Goal: Task Accomplishment & Management: Complete application form

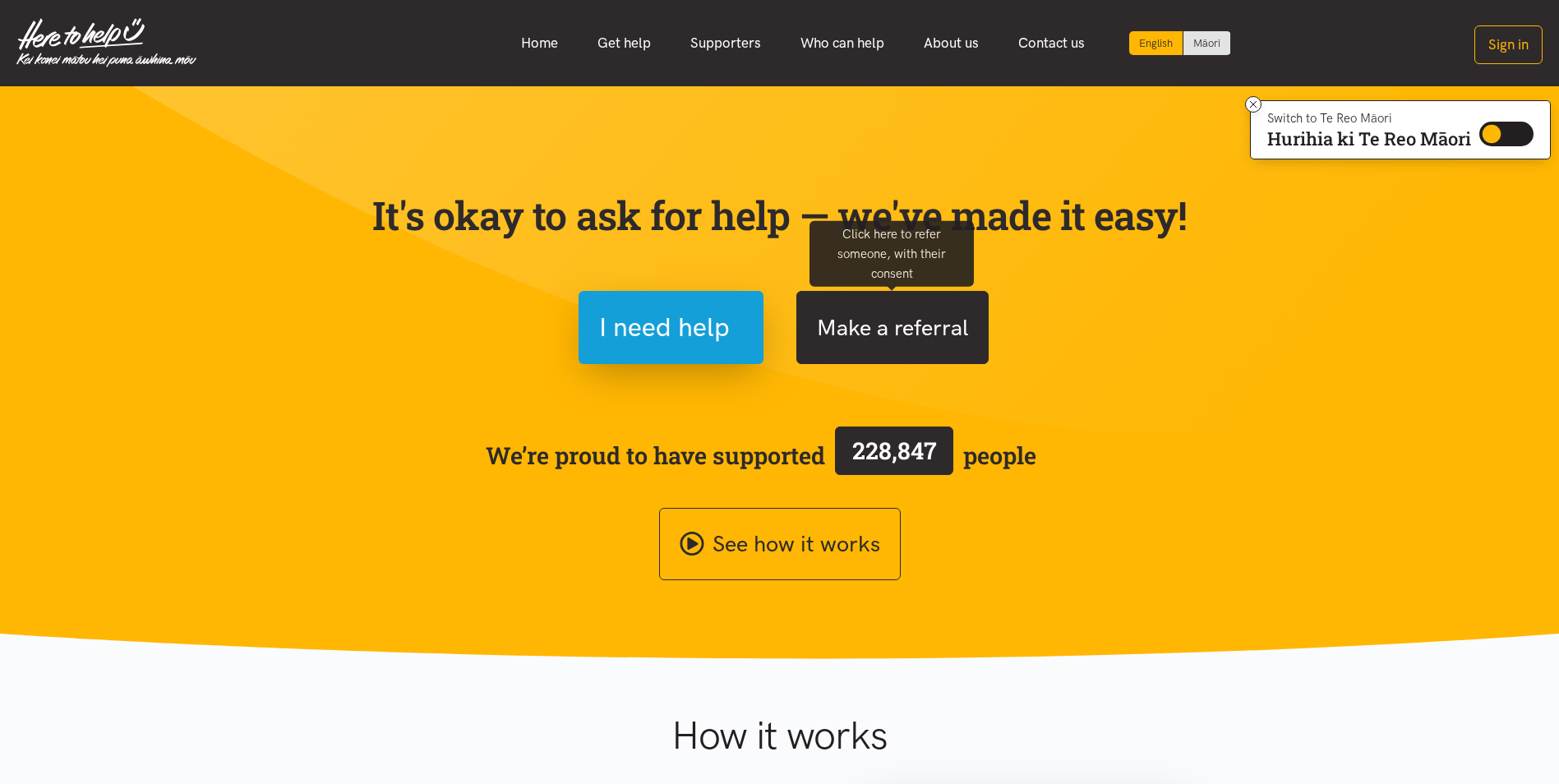
click at [920, 340] on button "Make a referral" at bounding box center [892, 328] width 192 height 73
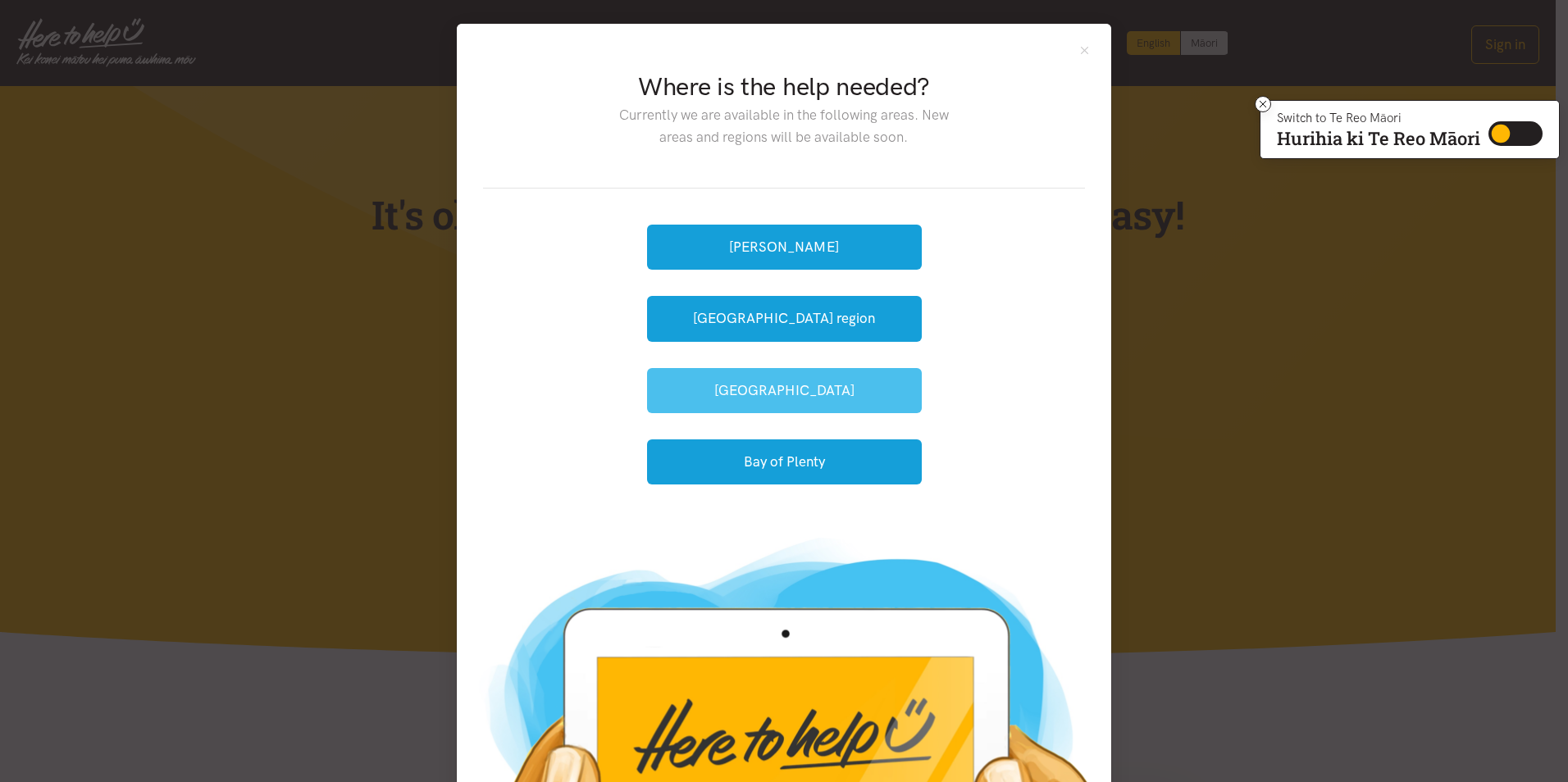
click at [815, 391] on button "[GEOGRAPHIC_DATA]" at bounding box center [784, 391] width 275 height 45
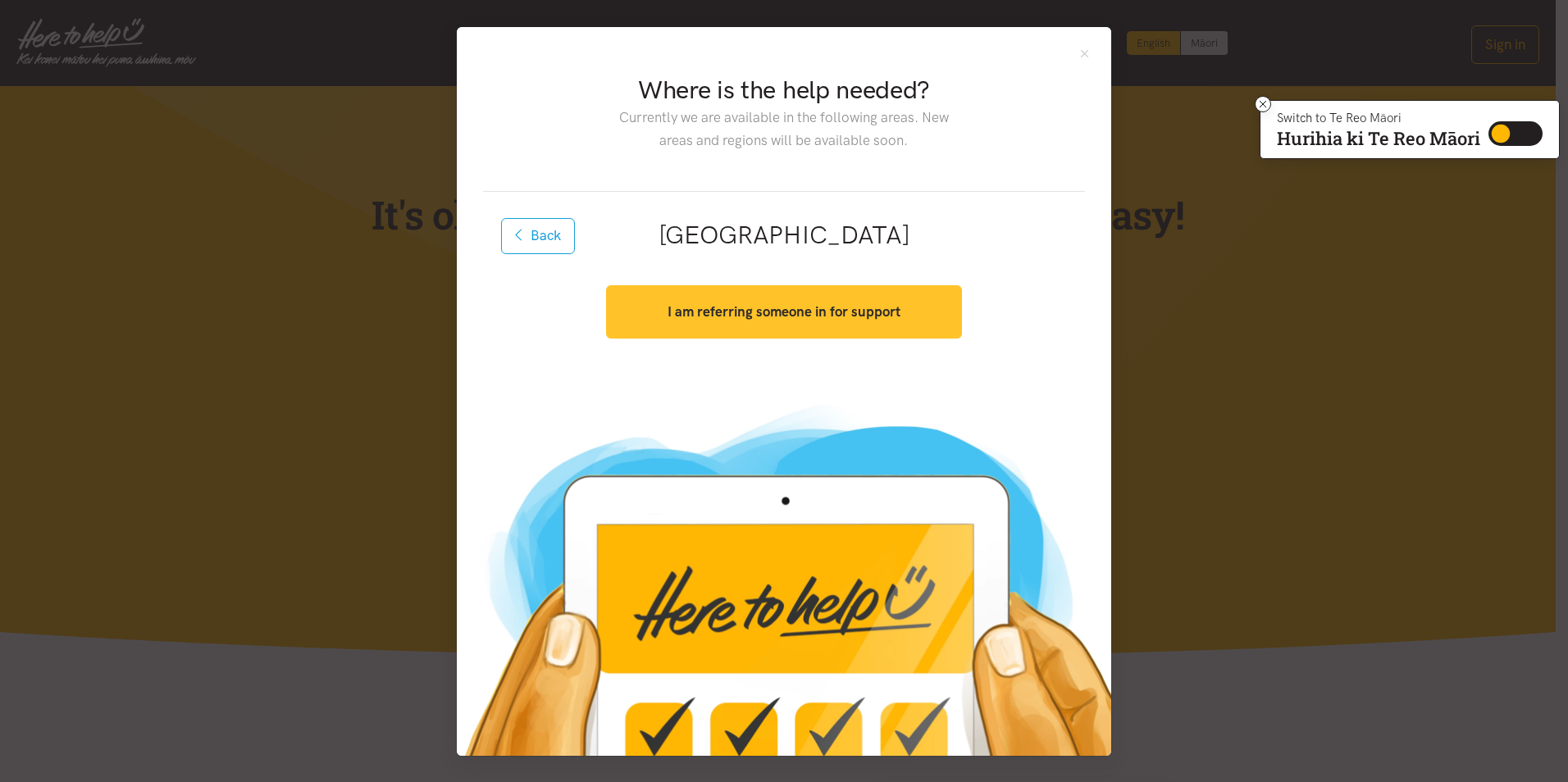
click at [823, 304] on strong "I am referring someone in for support" at bounding box center [784, 312] width 233 height 17
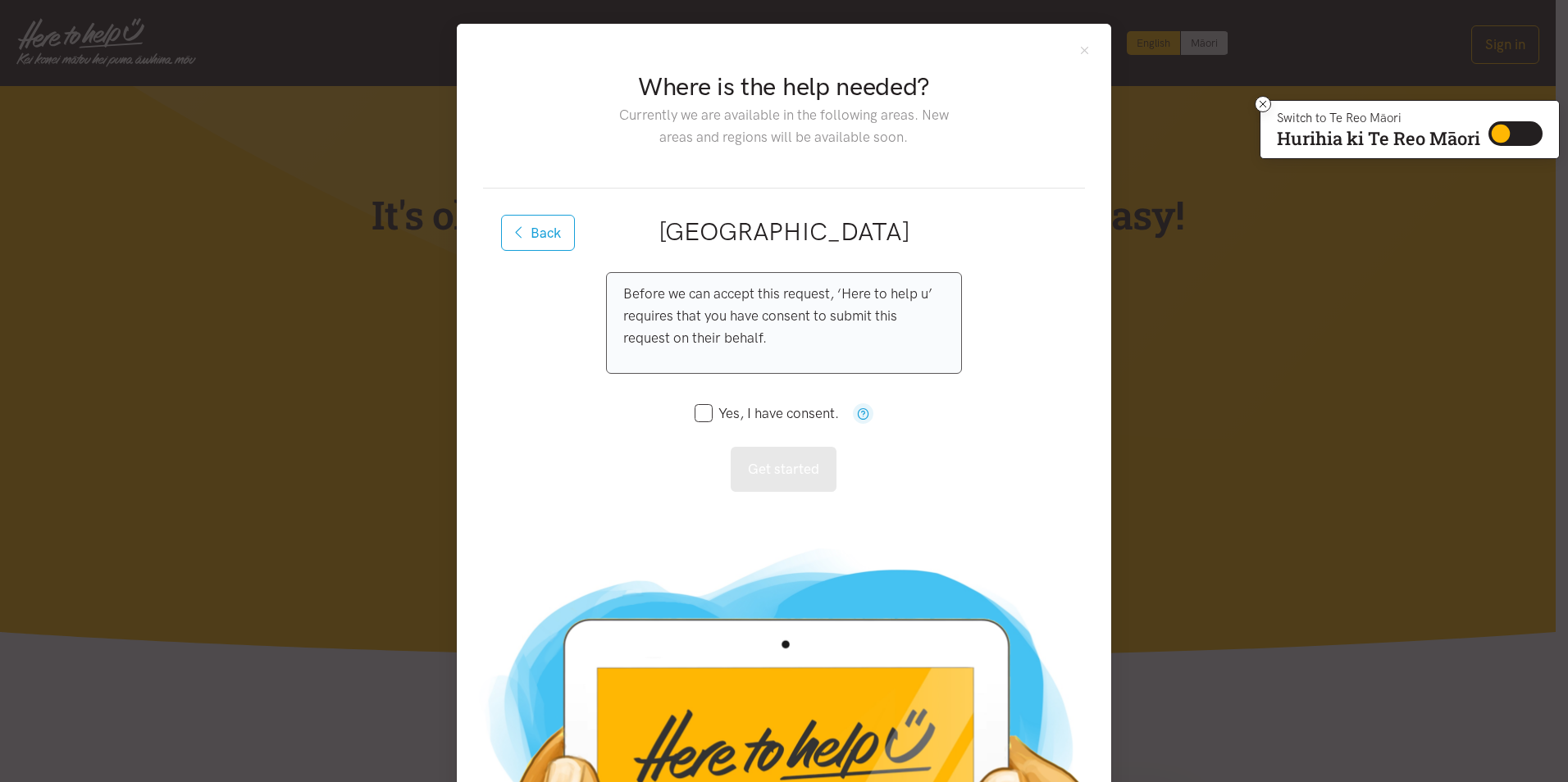
click at [732, 291] on p "Before we can accept this request, ‘Here to help u’ requires that you have cons…" at bounding box center [783, 317] width 320 height 68
click at [694, 405] on icon at bounding box center [703, 413] width 18 height 18
click at [697, 414] on input "Yes, I have consent." at bounding box center [766, 413] width 144 height 14
checkbox input "true"
click at [777, 468] on button "Get started" at bounding box center [783, 469] width 106 height 45
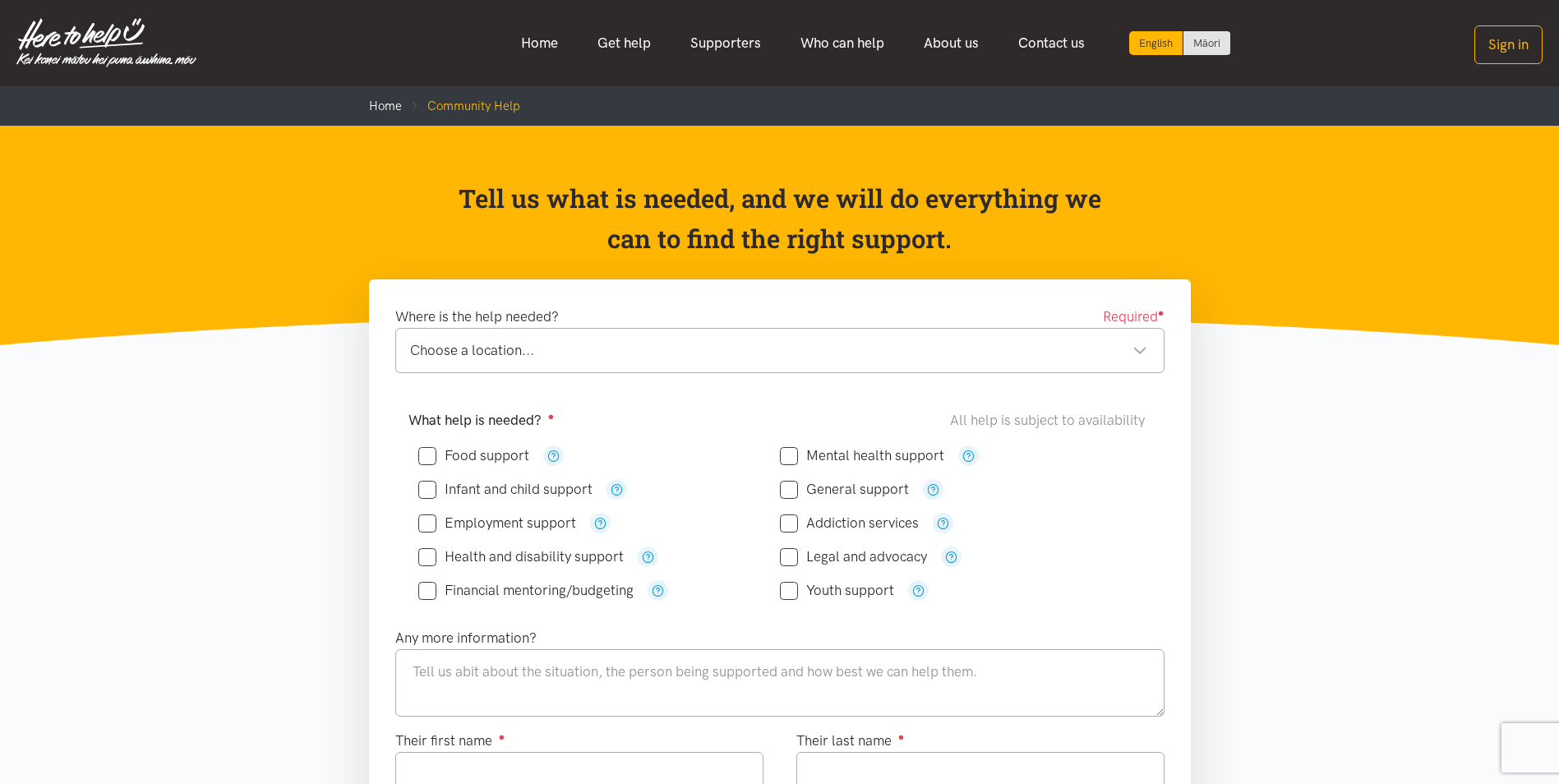
click at [542, 371] on div "Where is the help needed? Required ● Choose a location... Choose a location... …" at bounding box center [780, 346] width 803 height 81
click at [544, 351] on div "Choose a location..." at bounding box center [779, 351] width 738 height 22
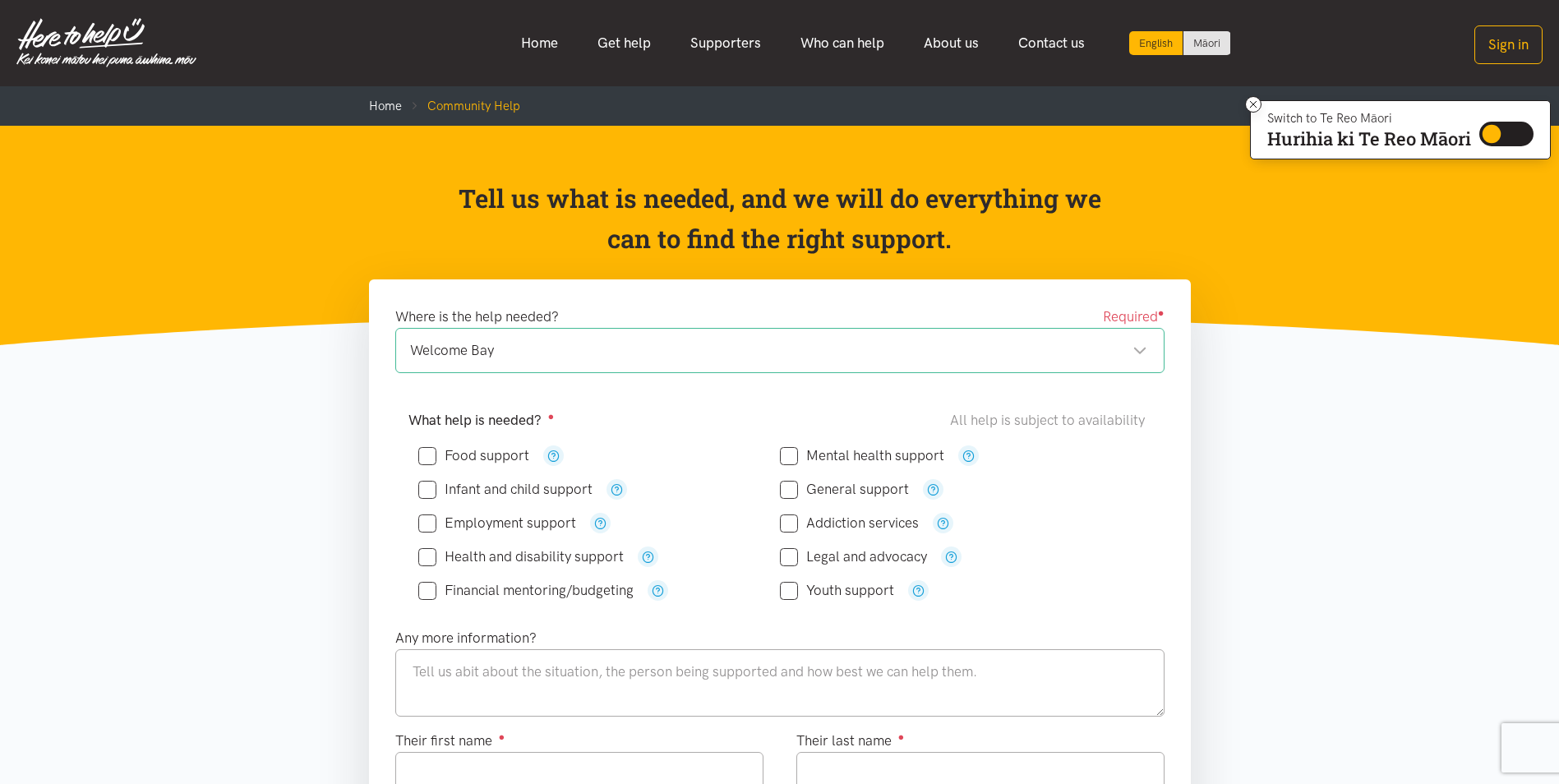
click at [429, 453] on input "Food support" at bounding box center [474, 456] width 111 height 14
checkbox input "true"
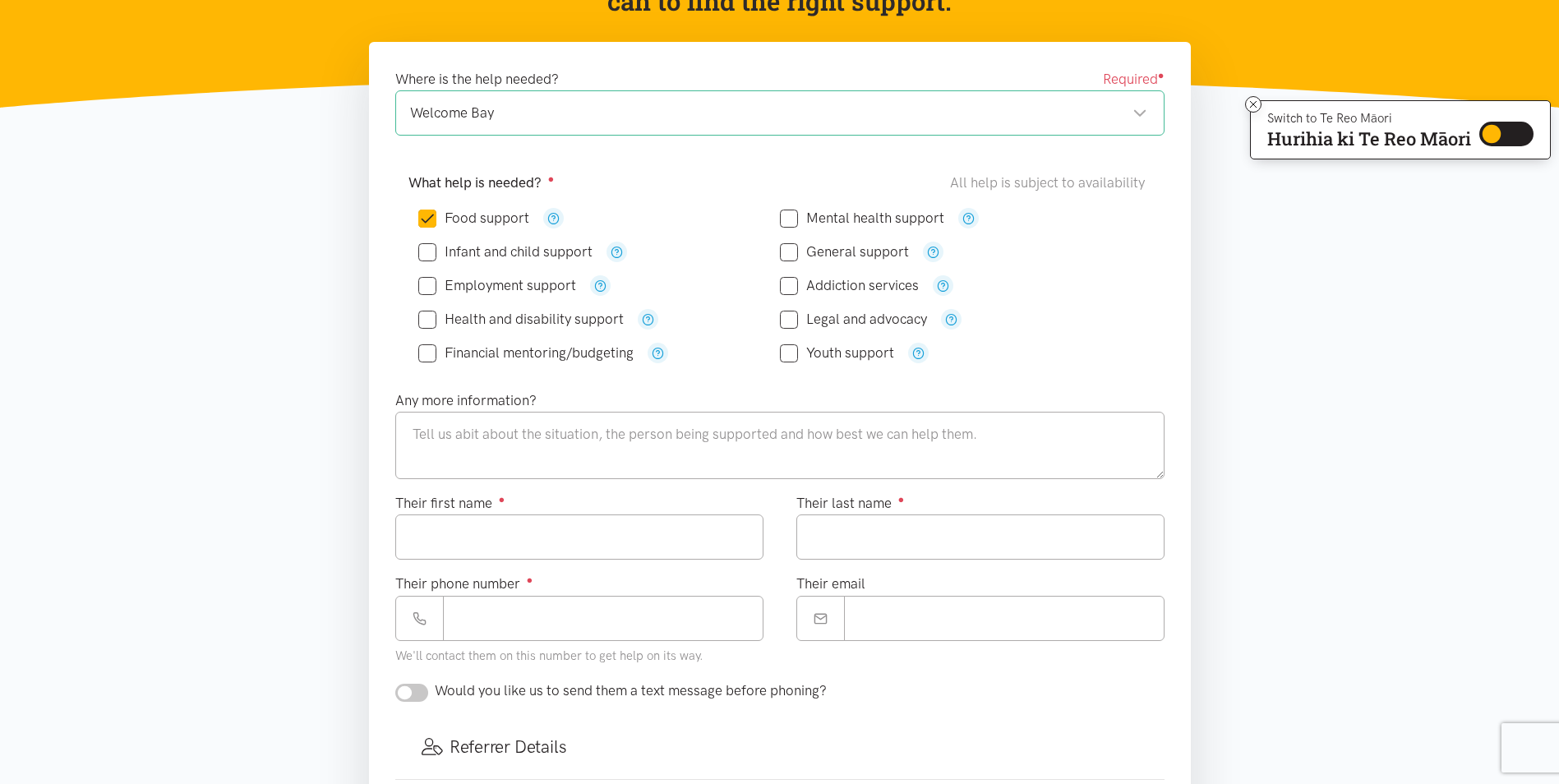
scroll to position [247, 0]
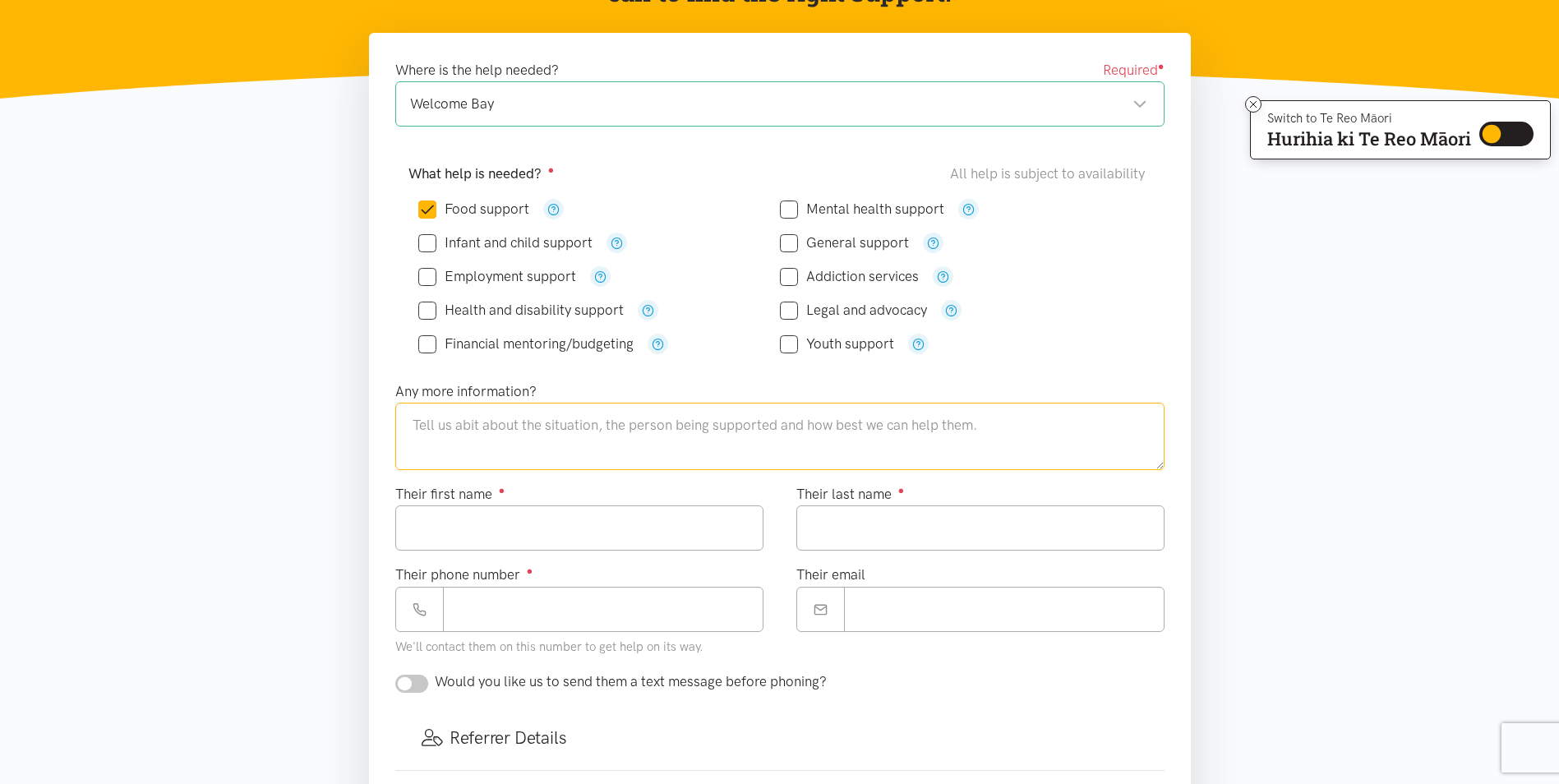
click at [499, 418] on textarea at bounding box center [780, 436] width 769 height 68
click at [548, 523] on input "Their first name ●" at bounding box center [579, 528] width 368 height 45
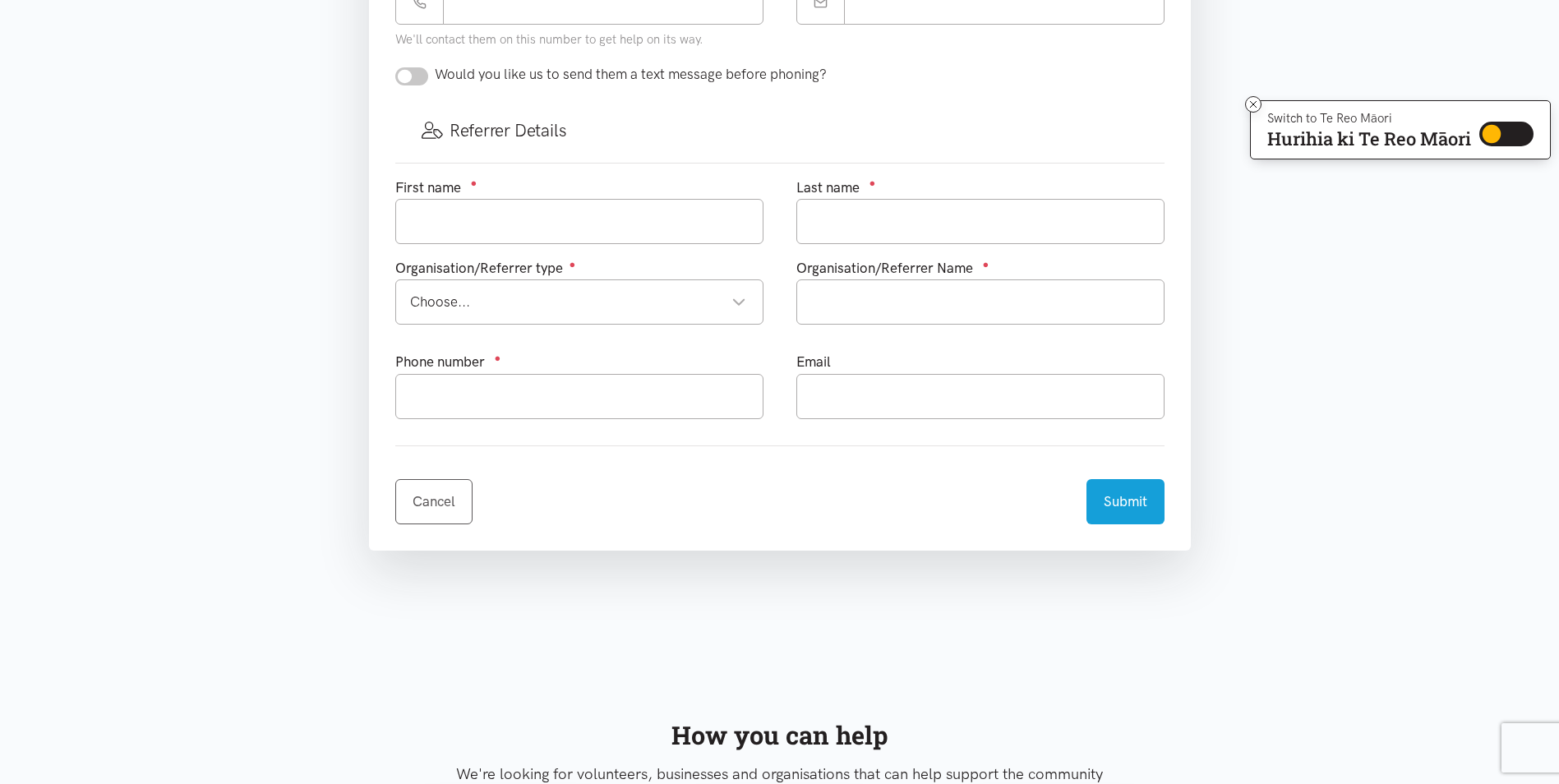
scroll to position [904, 0]
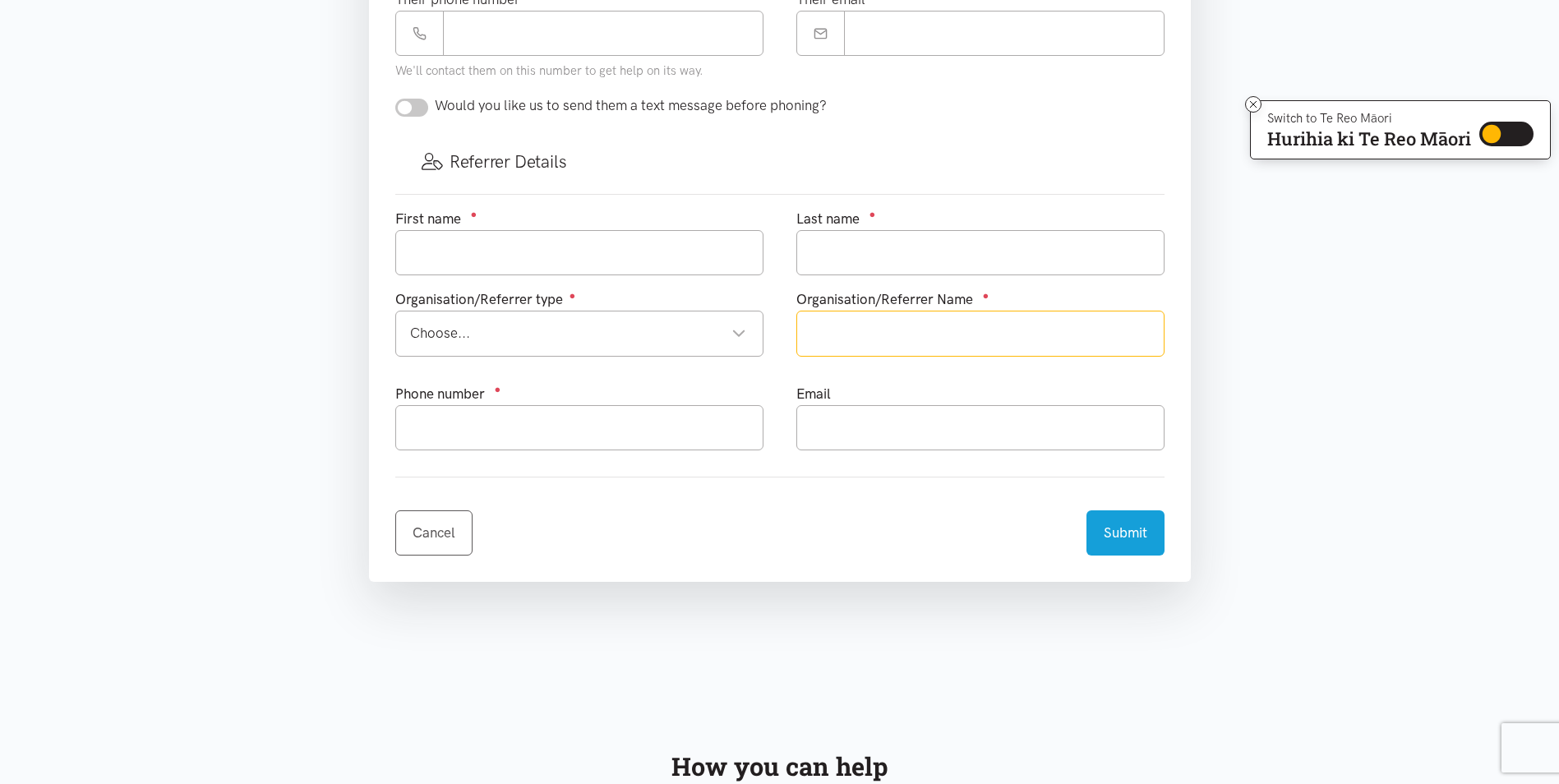
click at [928, 320] on input "text" at bounding box center [980, 333] width 368 height 45
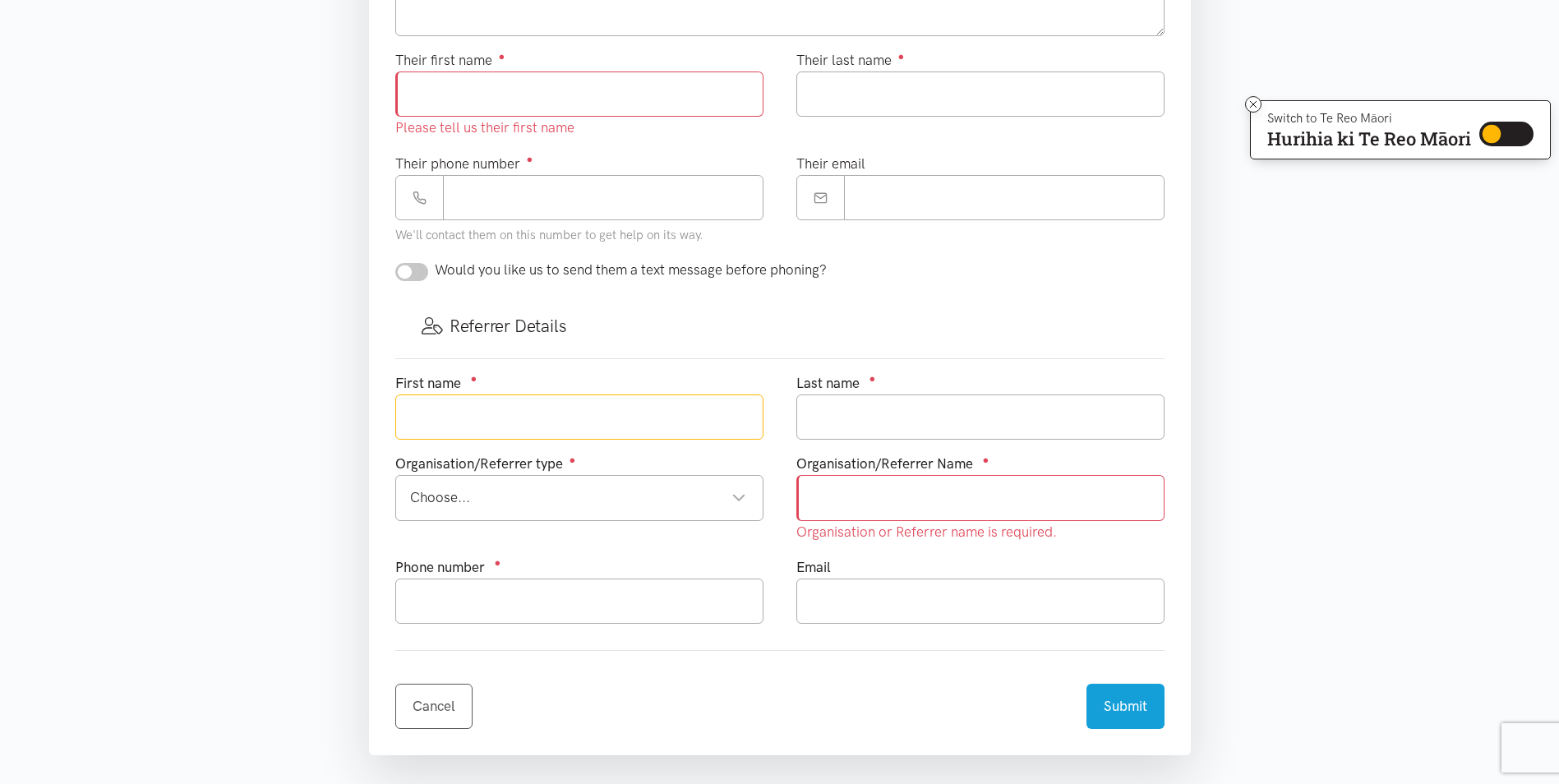
click at [562, 421] on input "text" at bounding box center [579, 417] width 368 height 45
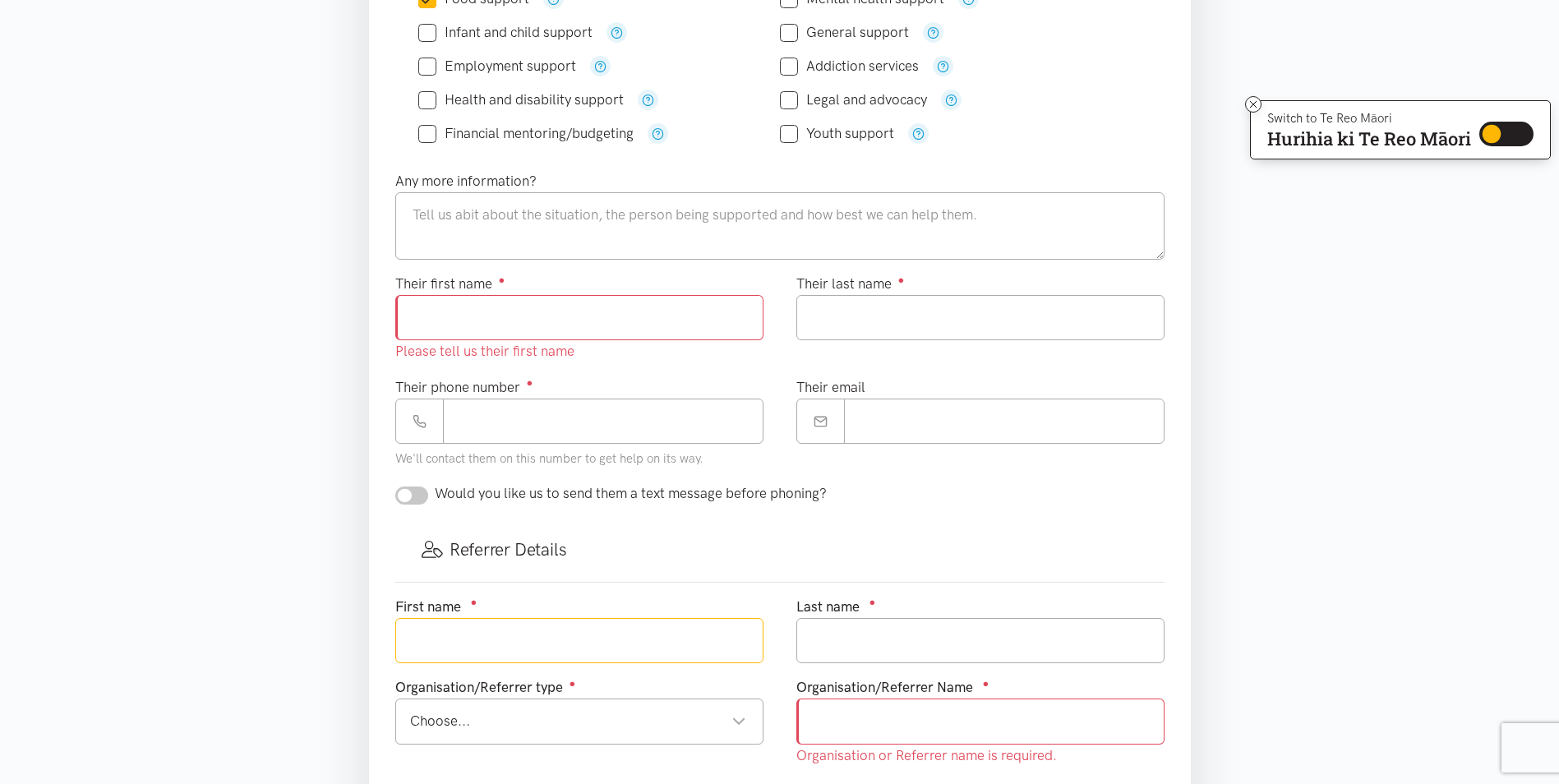
scroll to position [434, 0]
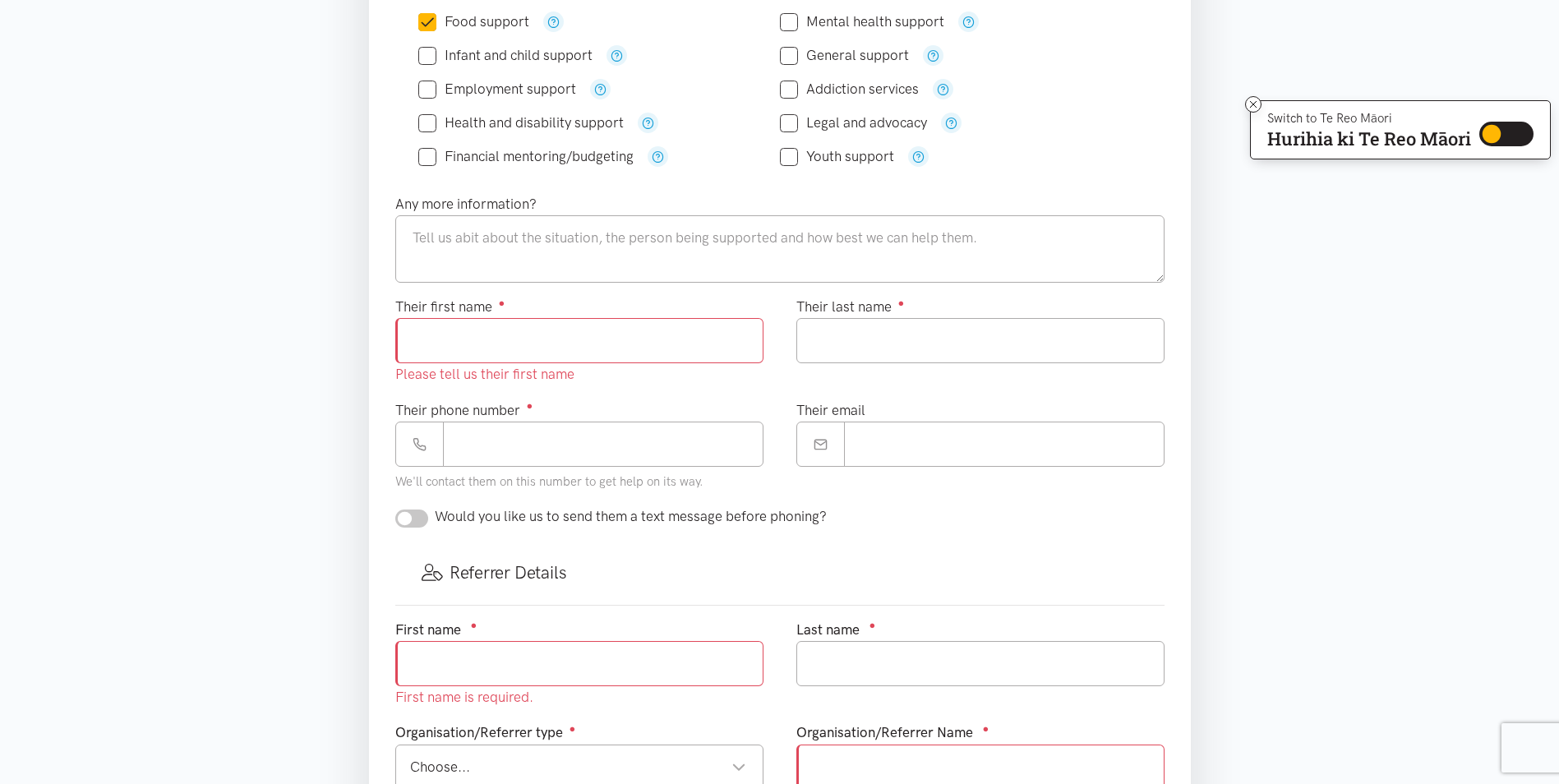
click at [492, 328] on input "Their first name ●" at bounding box center [579, 341] width 368 height 45
click at [486, 251] on textarea at bounding box center [780, 249] width 769 height 68
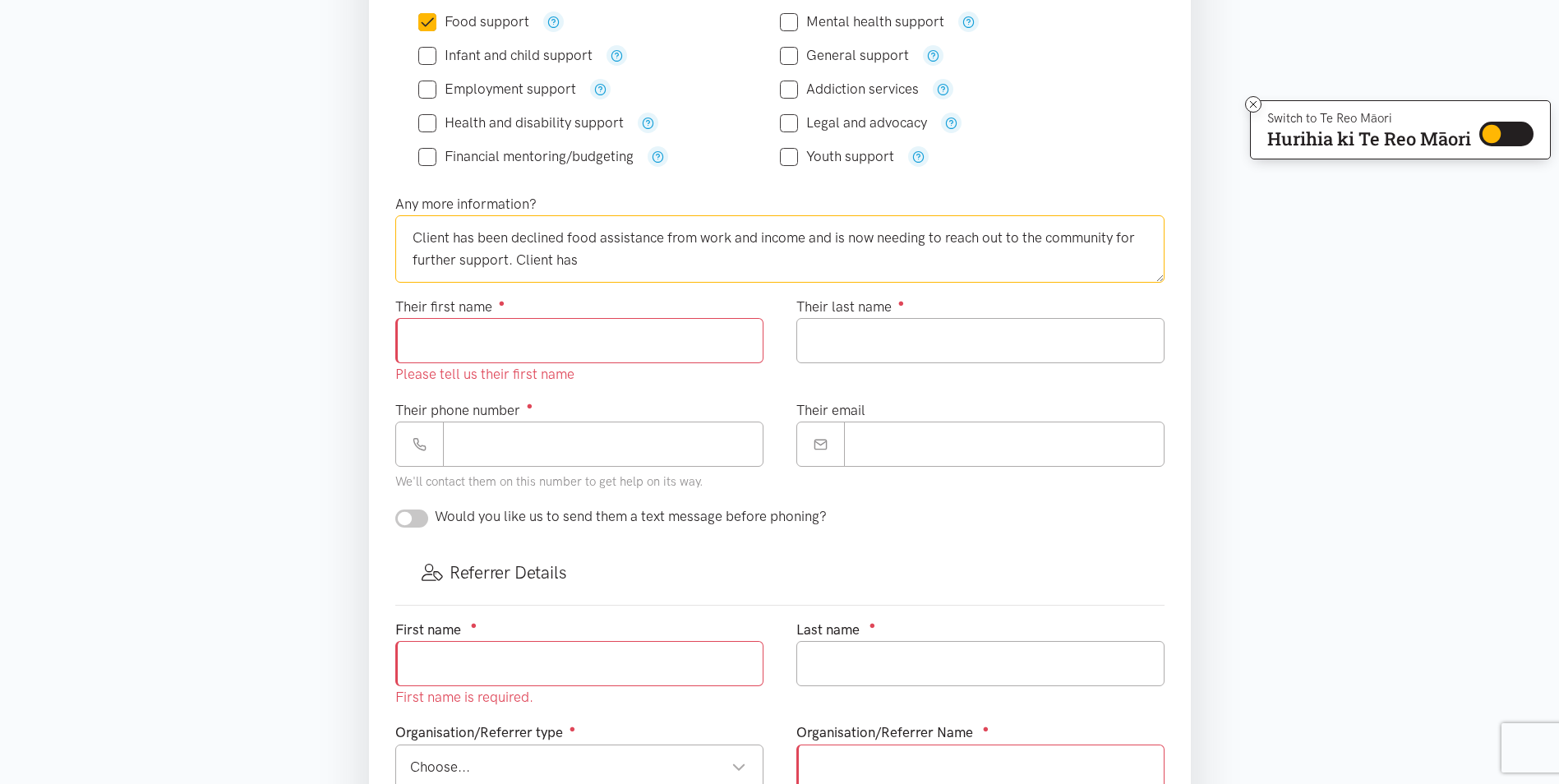
click at [702, 280] on textarea "Client has been declined food assistance from work and income and is now needin…" at bounding box center [780, 249] width 769 height 68
type textarea "Client has been declined food assistance from work and income and is now needin…"
click at [447, 353] on input "Their first name ●" at bounding box center [579, 341] width 368 height 45
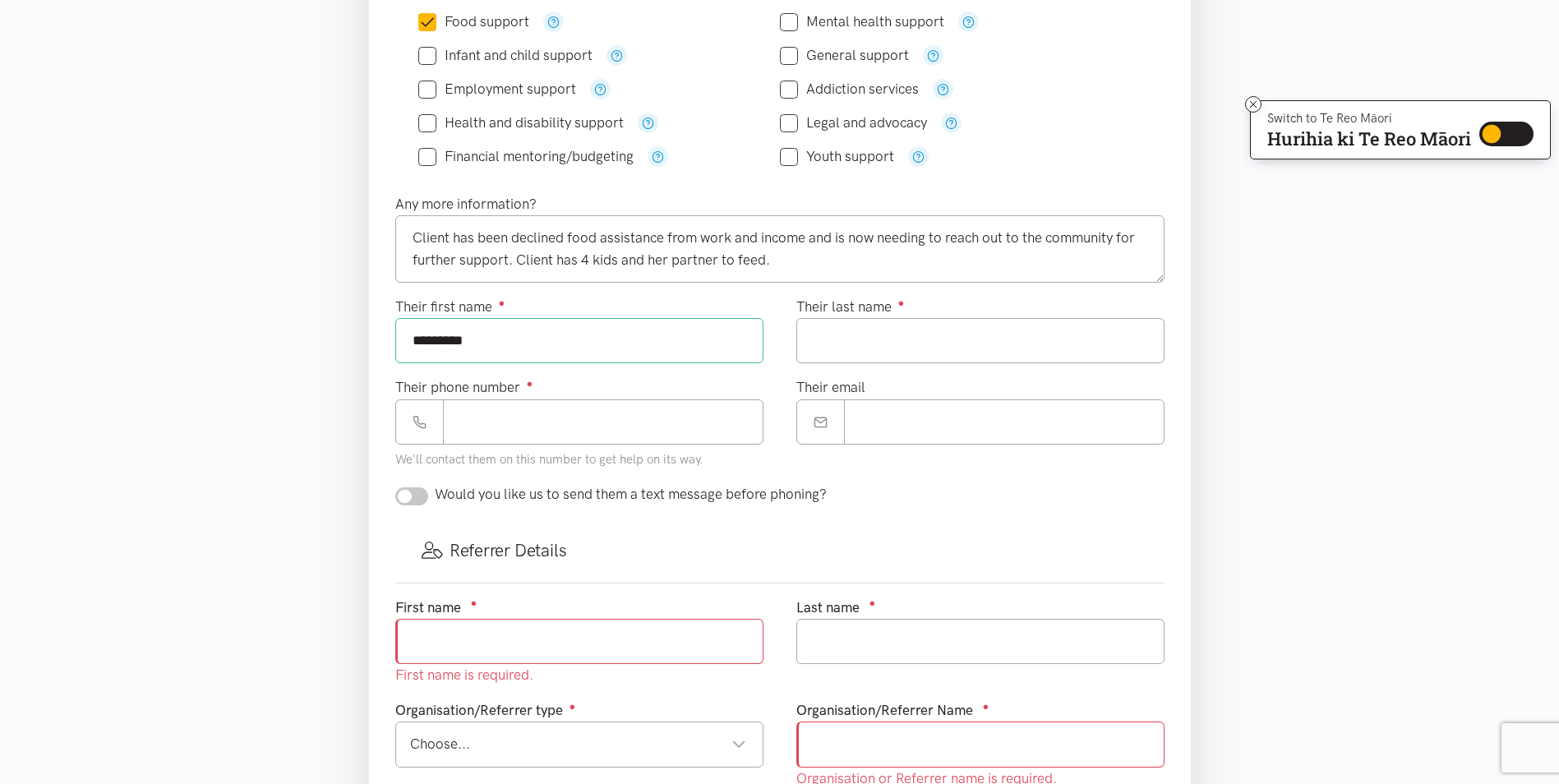
drag, startPoint x: 471, startPoint y: 341, endPoint x: 580, endPoint y: 335, distance: 109.2
click at [471, 341] on input "*********" at bounding box center [579, 341] width 368 height 45
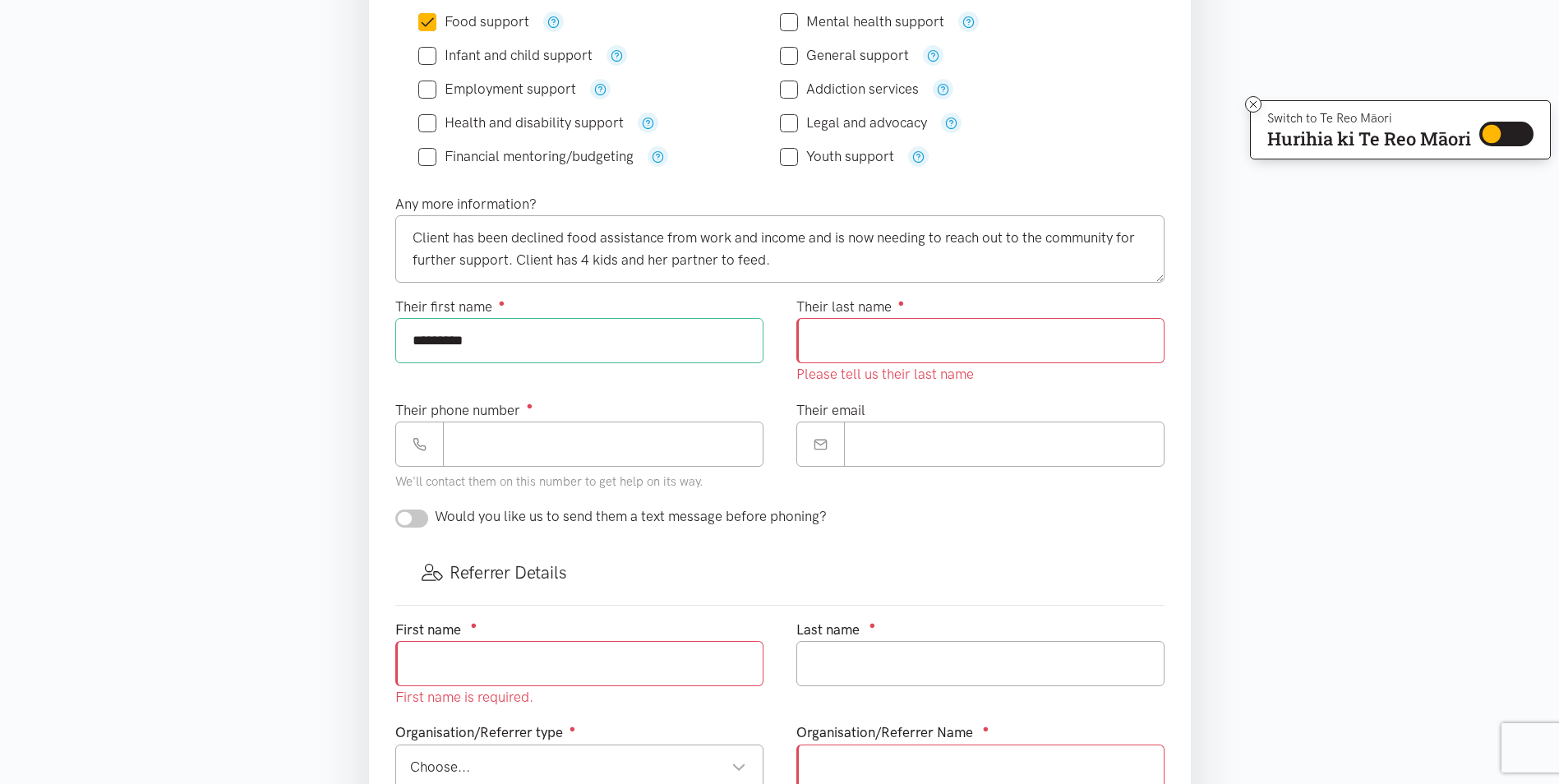
type input "*********"
click at [923, 347] on input "Their last name ●" at bounding box center [980, 341] width 368 height 45
type input "******"
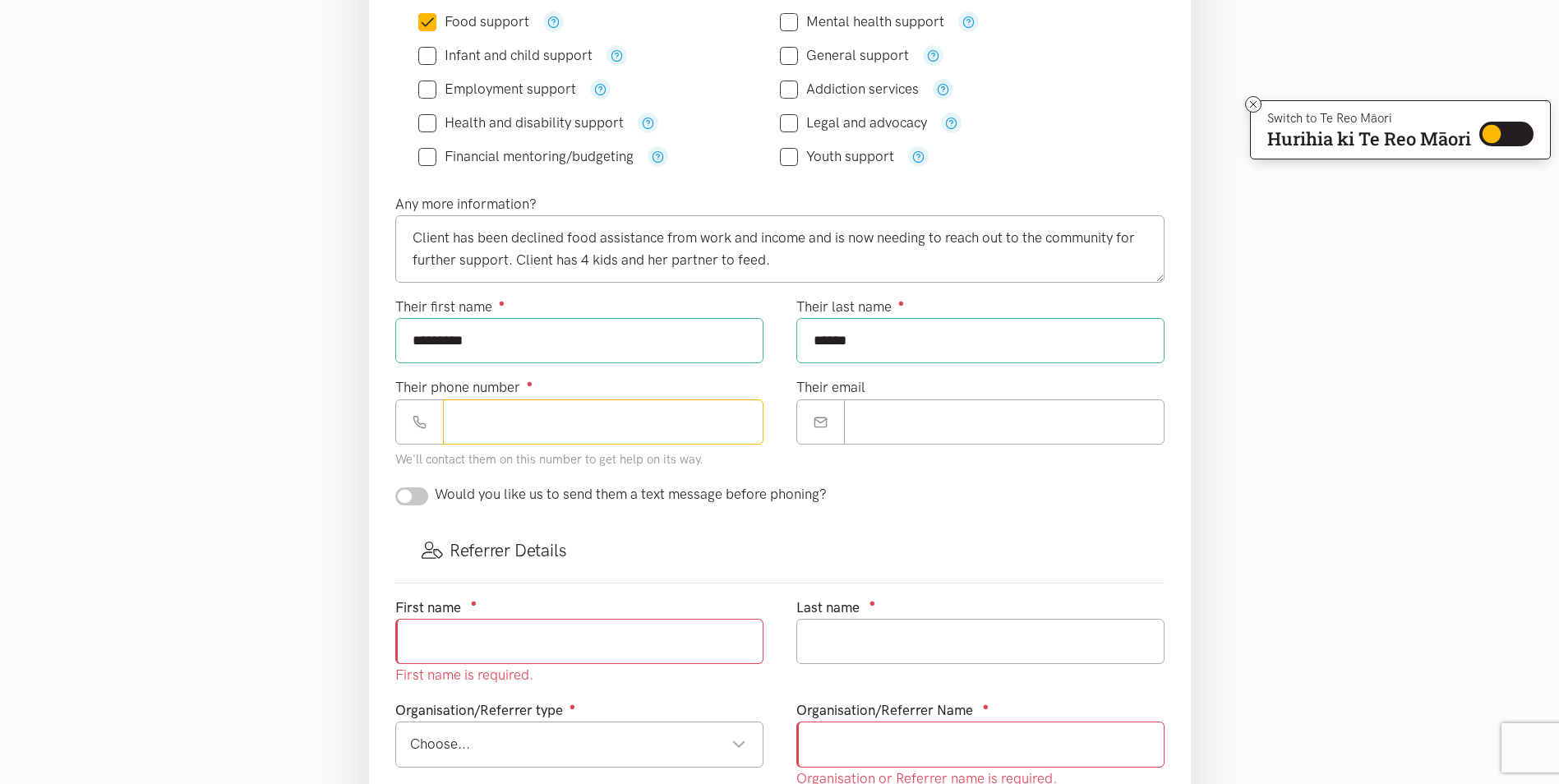
click at [486, 443] on input "Their phone number ●" at bounding box center [602, 422] width 320 height 45
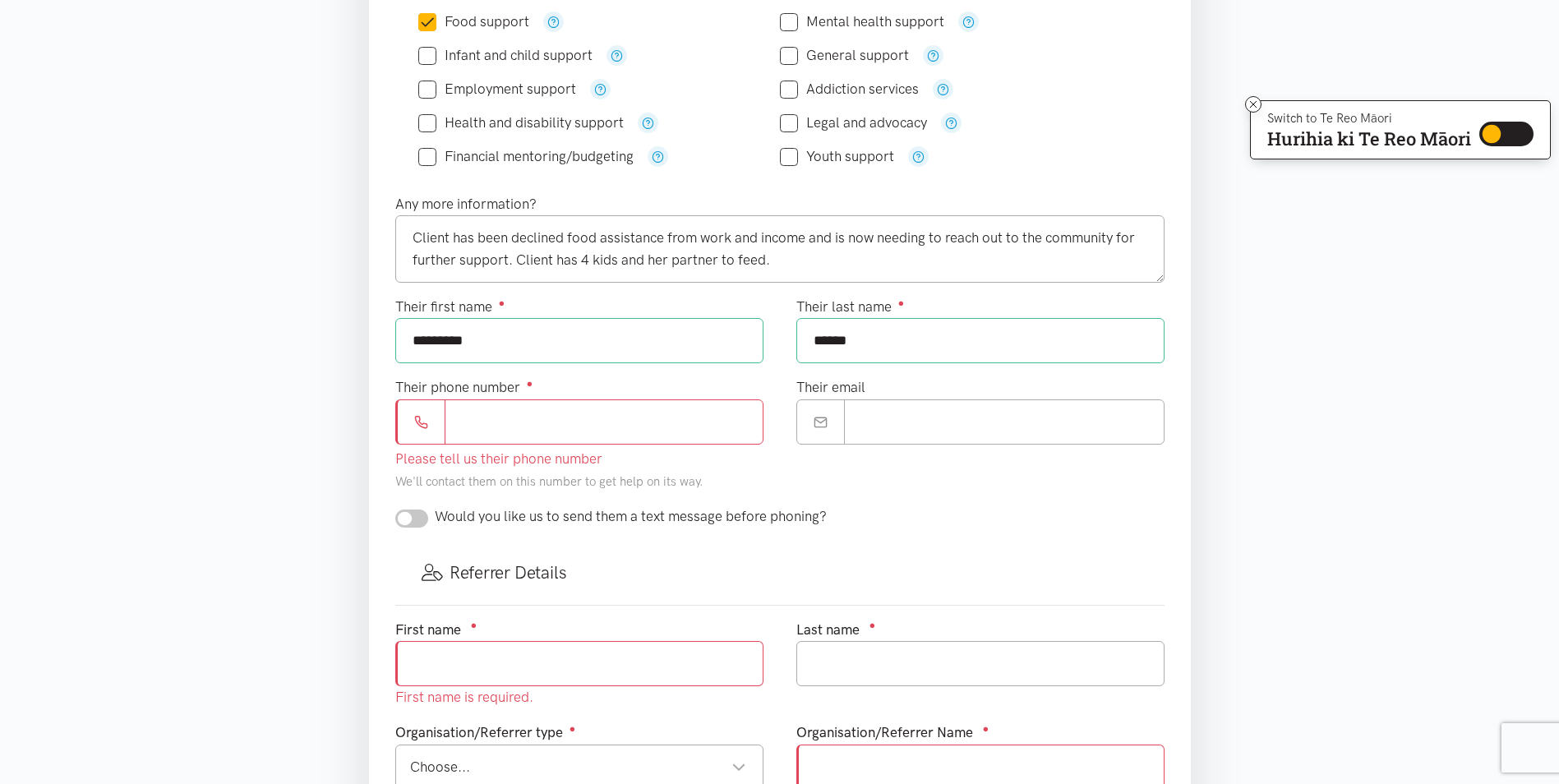
click at [922, 515] on div "Would you like us to send them a text message before phoning?" at bounding box center [780, 517] width 803 height 22
click at [524, 400] on input "Their phone number ●" at bounding box center [604, 422] width 319 height 45
click at [612, 435] on input "Their phone number ●" at bounding box center [604, 422] width 319 height 45
paste input "**********"
type input "**********"
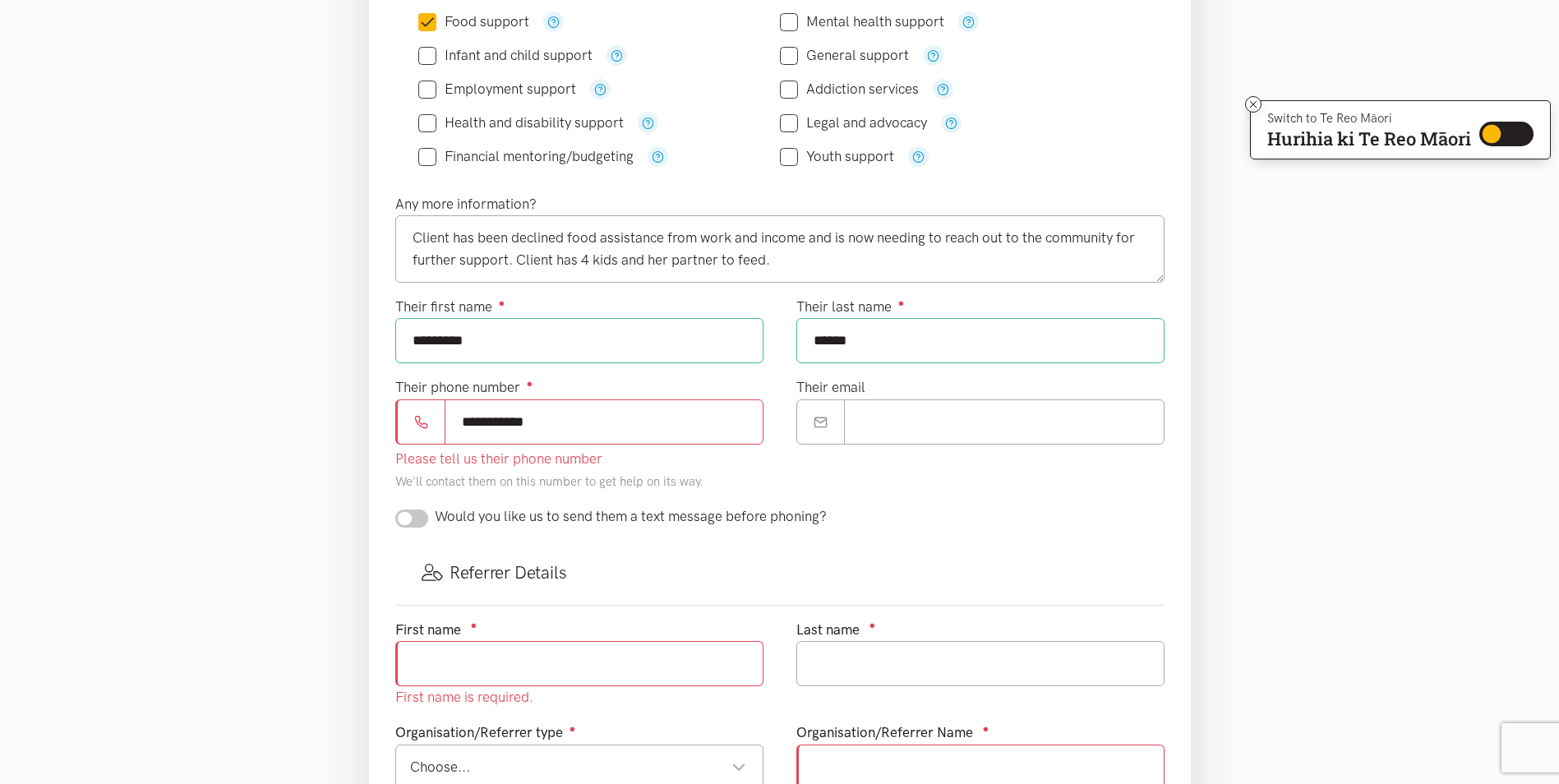
click at [948, 484] on form "Where is the help needed? Required ● [GEOGRAPHIC_DATA] Welcome Bay [GEOGRAPHIC_…" at bounding box center [780, 435] width 769 height 1127
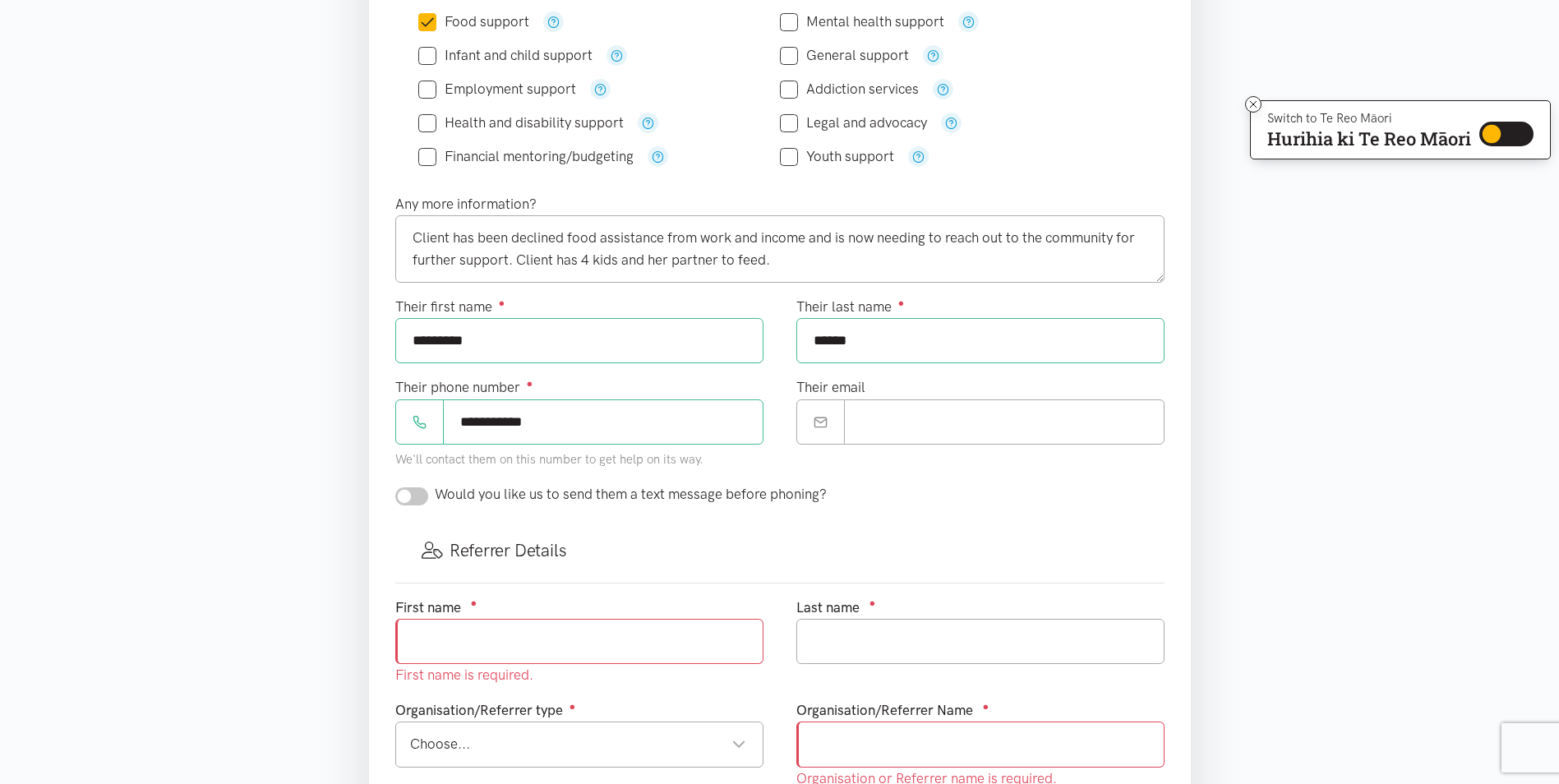
click at [405, 498] on input "checkbox" at bounding box center [411, 495] width 32 height 18
checkbox input "true"
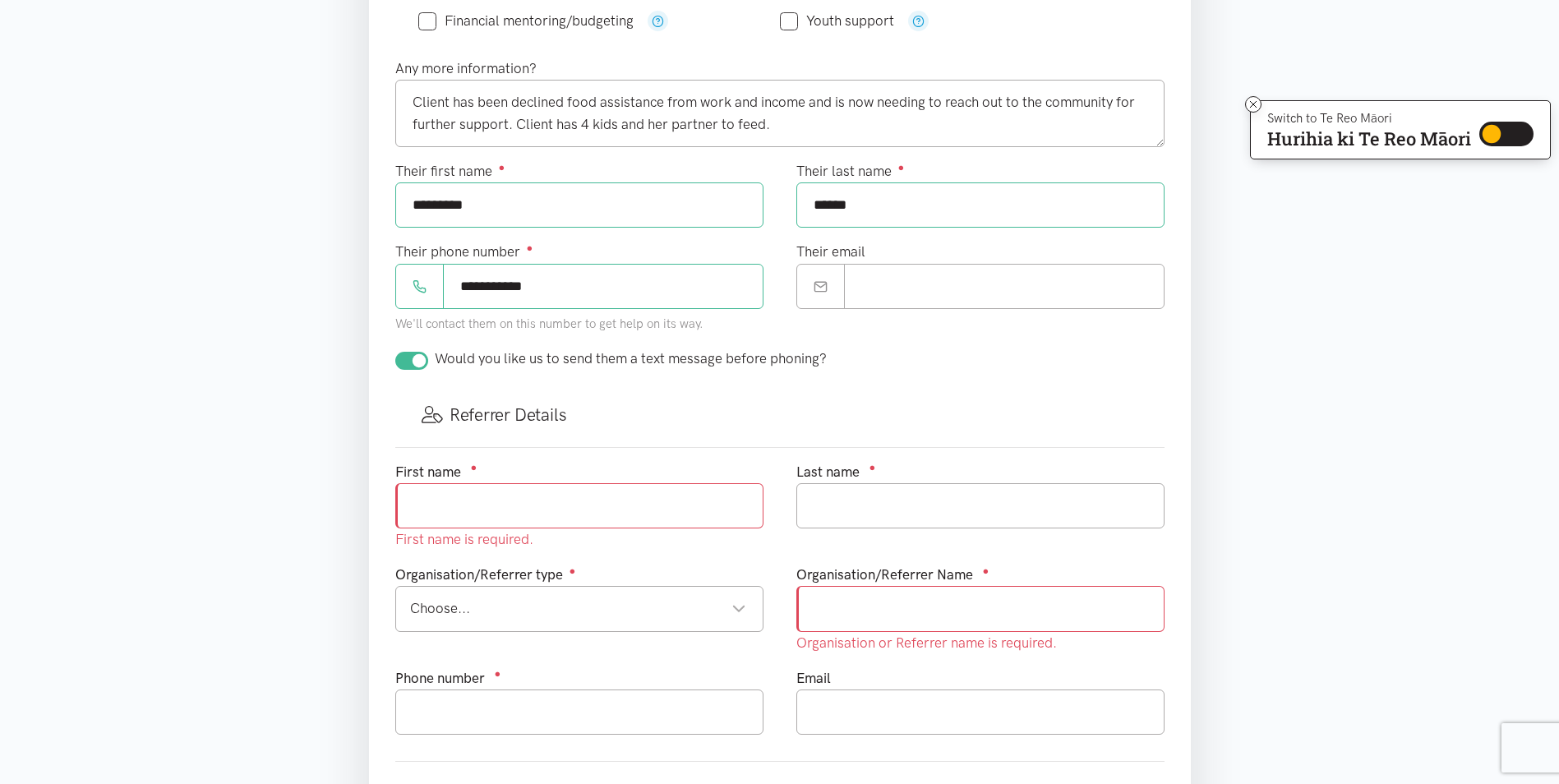
scroll to position [598, 0]
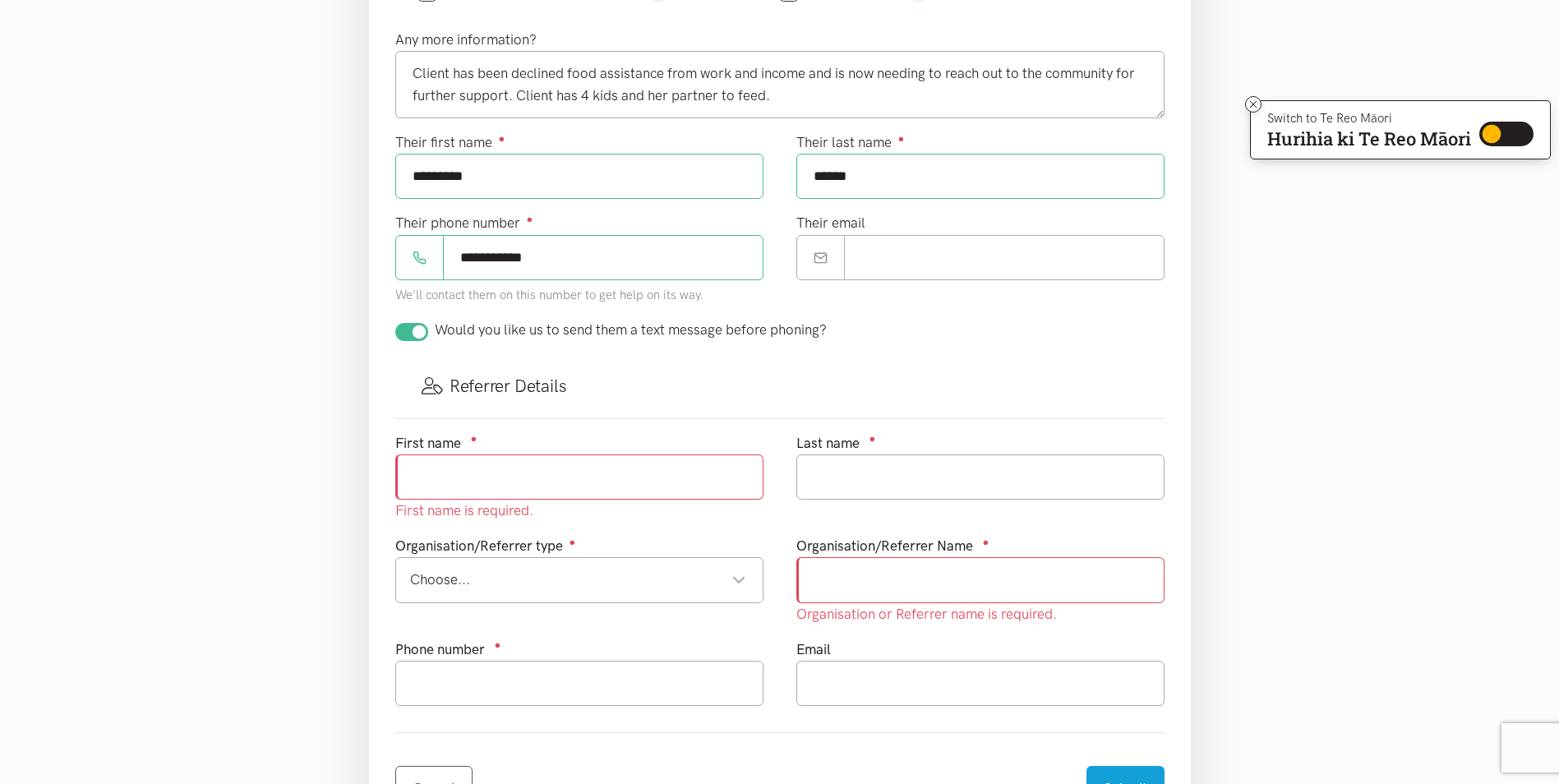
click at [526, 482] on input "text" at bounding box center [579, 477] width 368 height 45
type input "[PERSON_NAME]"
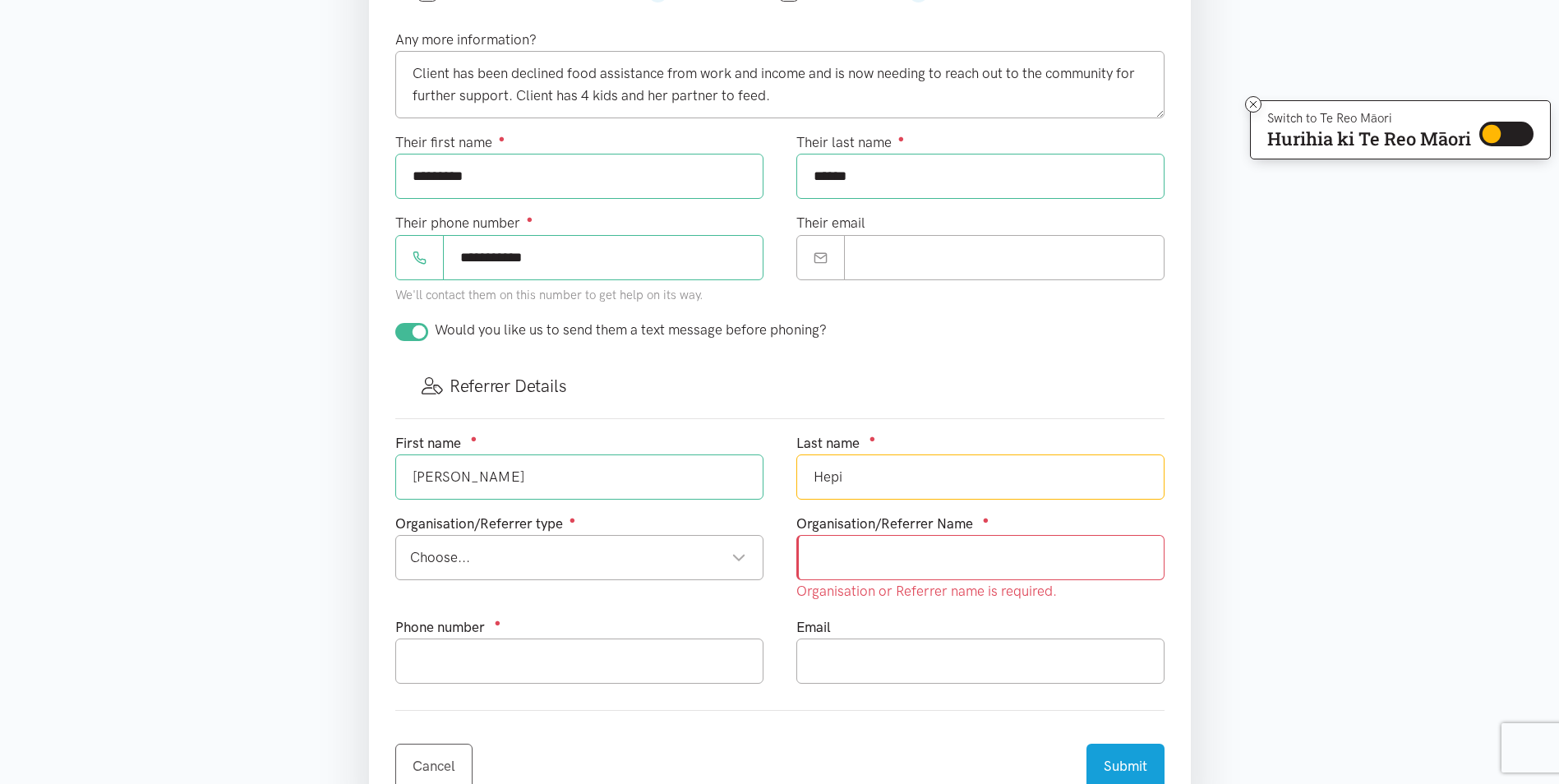
type input "Hepi"
click at [931, 543] on input "text" at bounding box center [980, 558] width 368 height 45
click at [496, 558] on div "Choose..." at bounding box center [578, 558] width 336 height 22
type input "Work and Income"
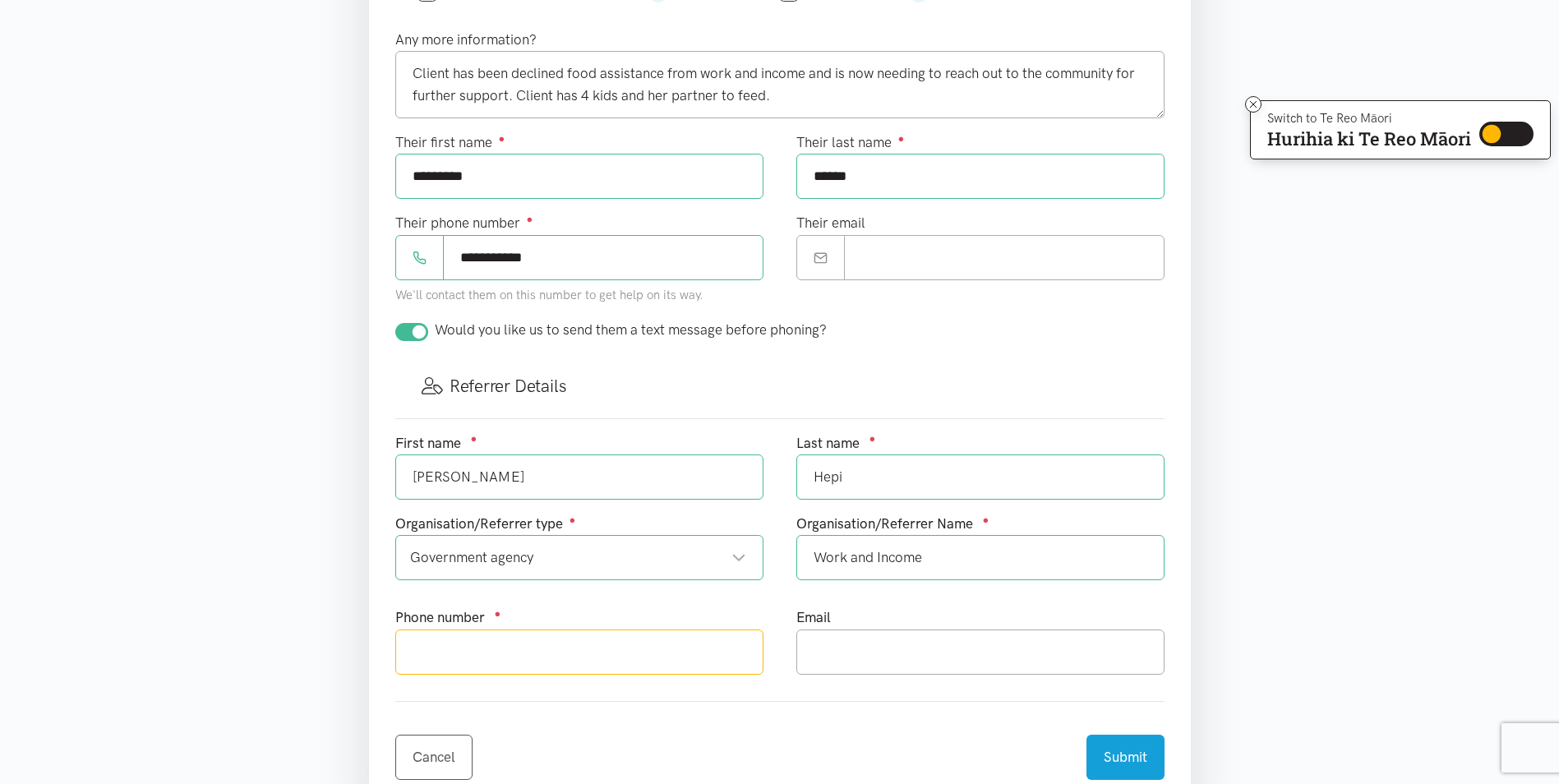
click at [666, 651] on input "text" at bounding box center [579, 652] width 368 height 45
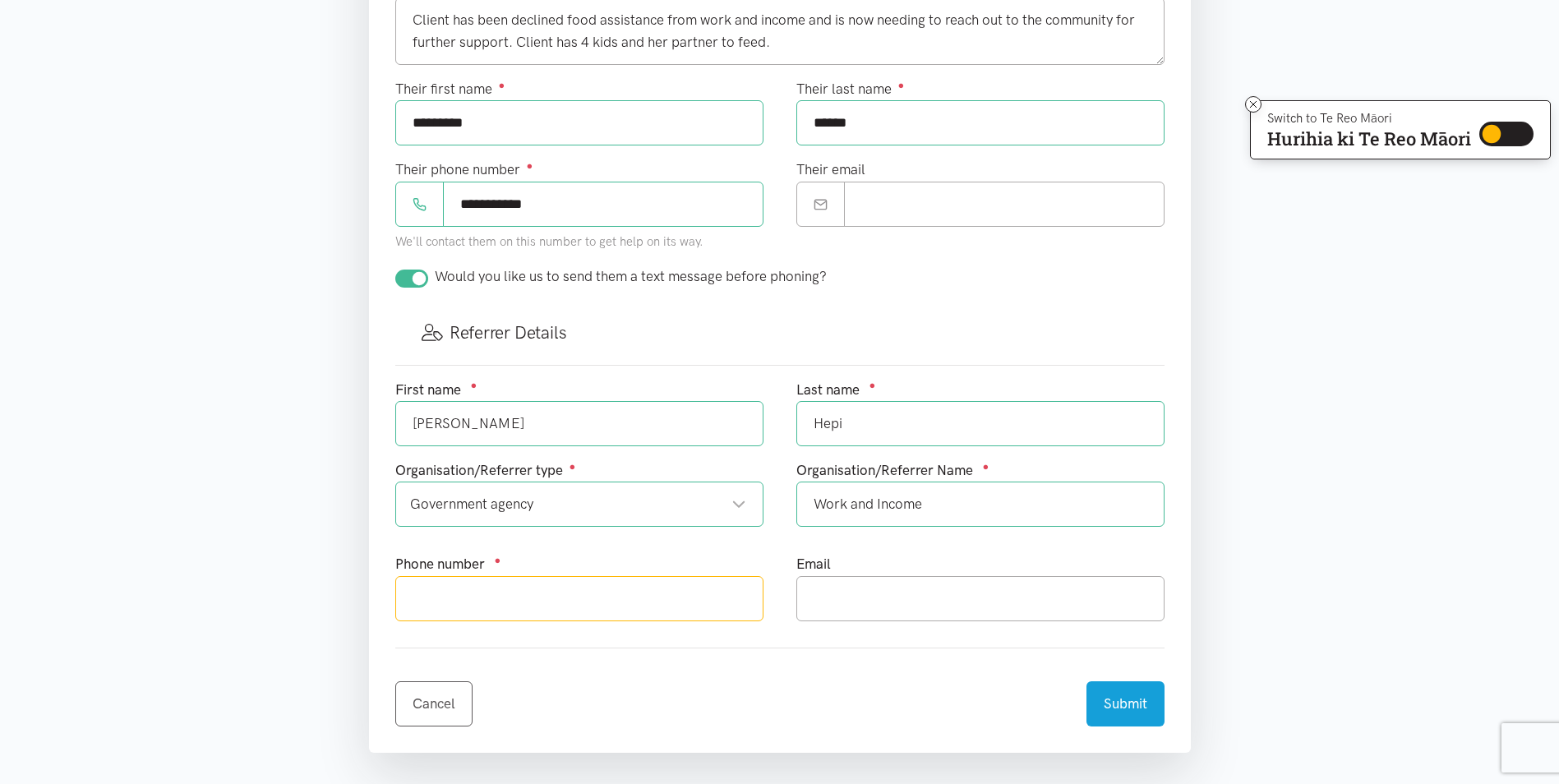
scroll to position [680, 0]
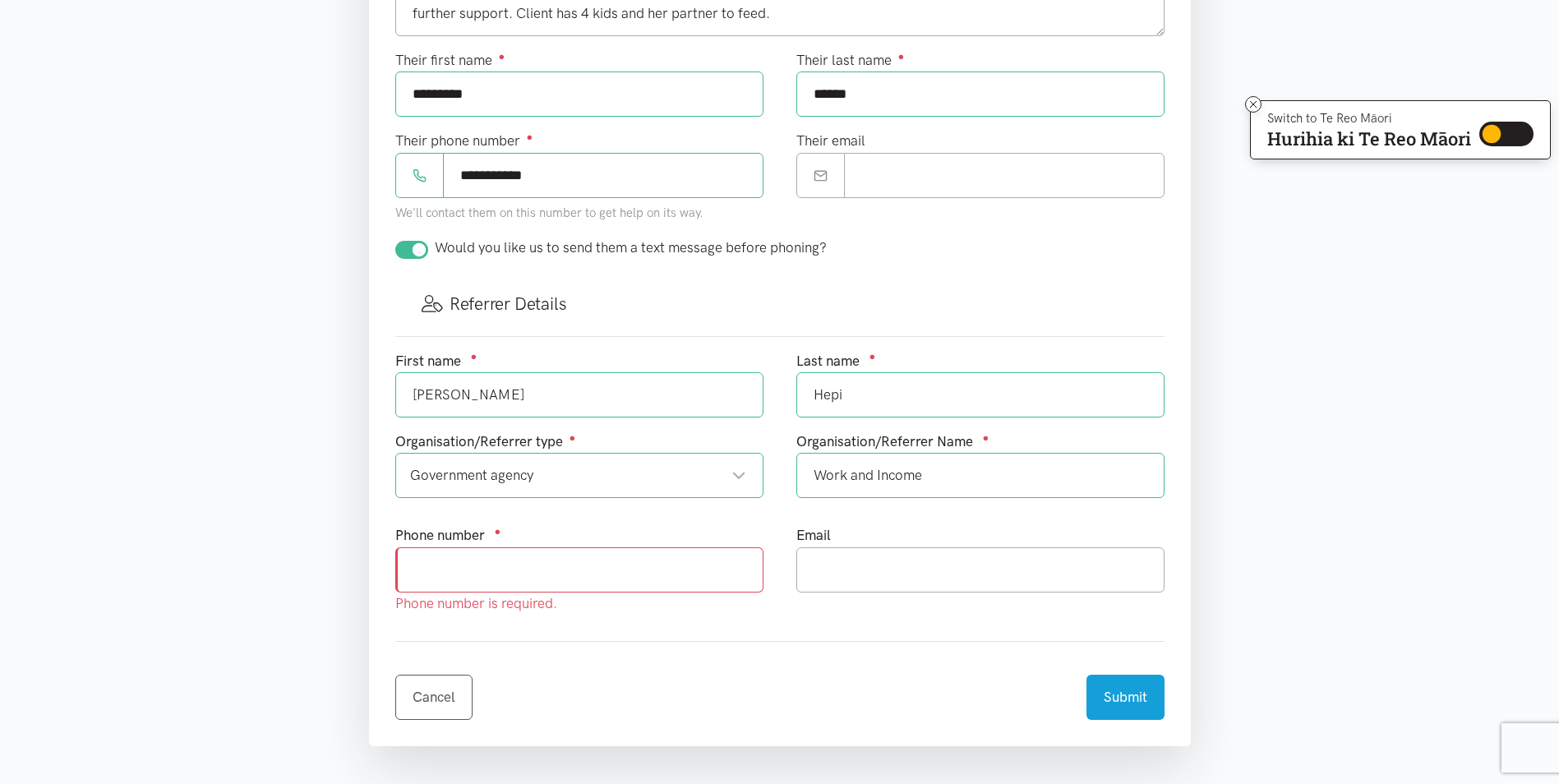
click at [519, 578] on input "text" at bounding box center [579, 570] width 368 height 45
type input "079288508"
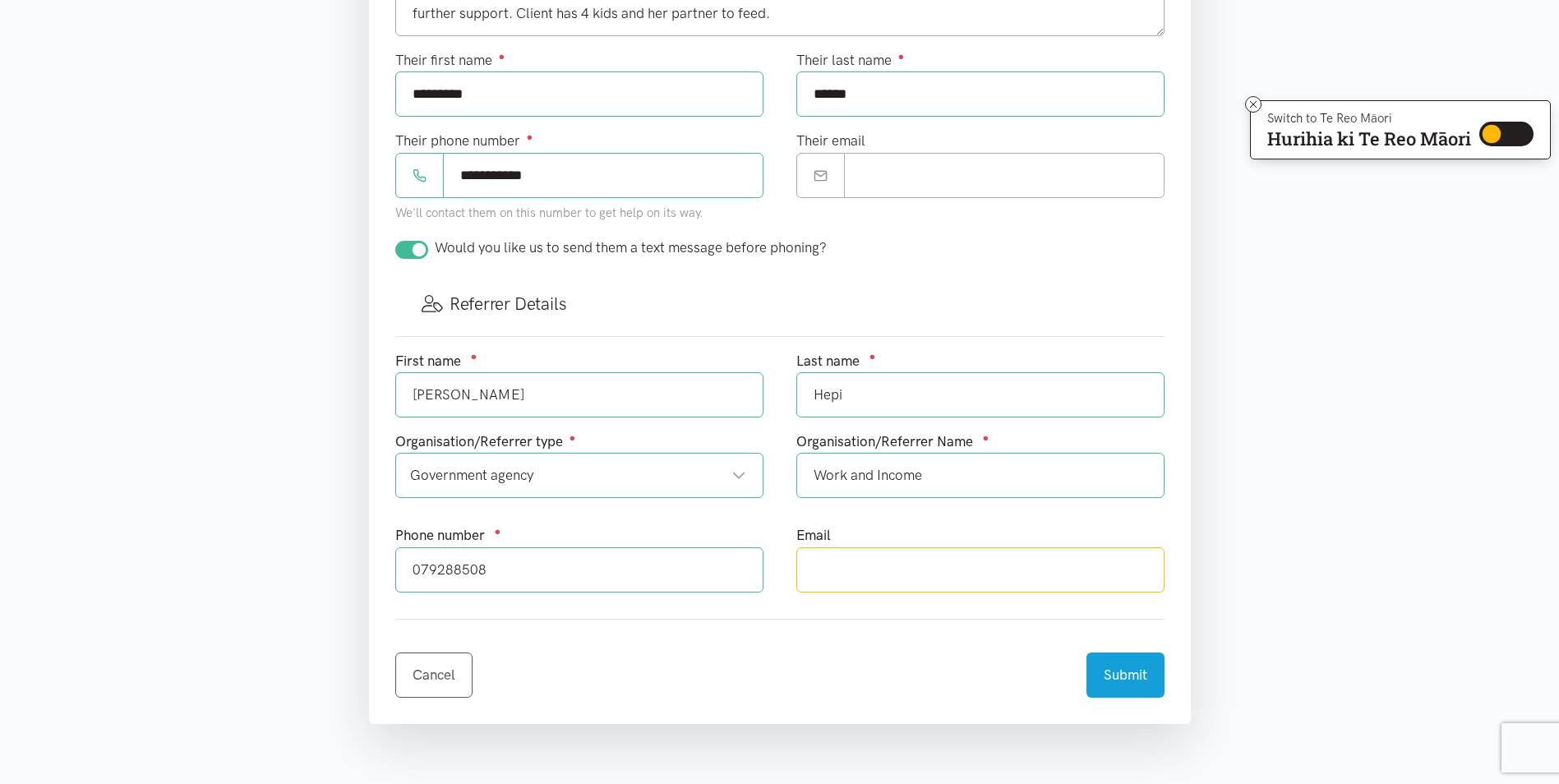
click at [942, 551] on input "text" at bounding box center [980, 570] width 368 height 45
type input "[PERSON_NAME][EMAIL_ADDRESS][DOMAIN_NAME]"
click at [973, 670] on div "Cancel Submit" at bounding box center [780, 665] width 769 height 65
click at [1114, 674] on button "Submit" at bounding box center [1126, 673] width 78 height 45
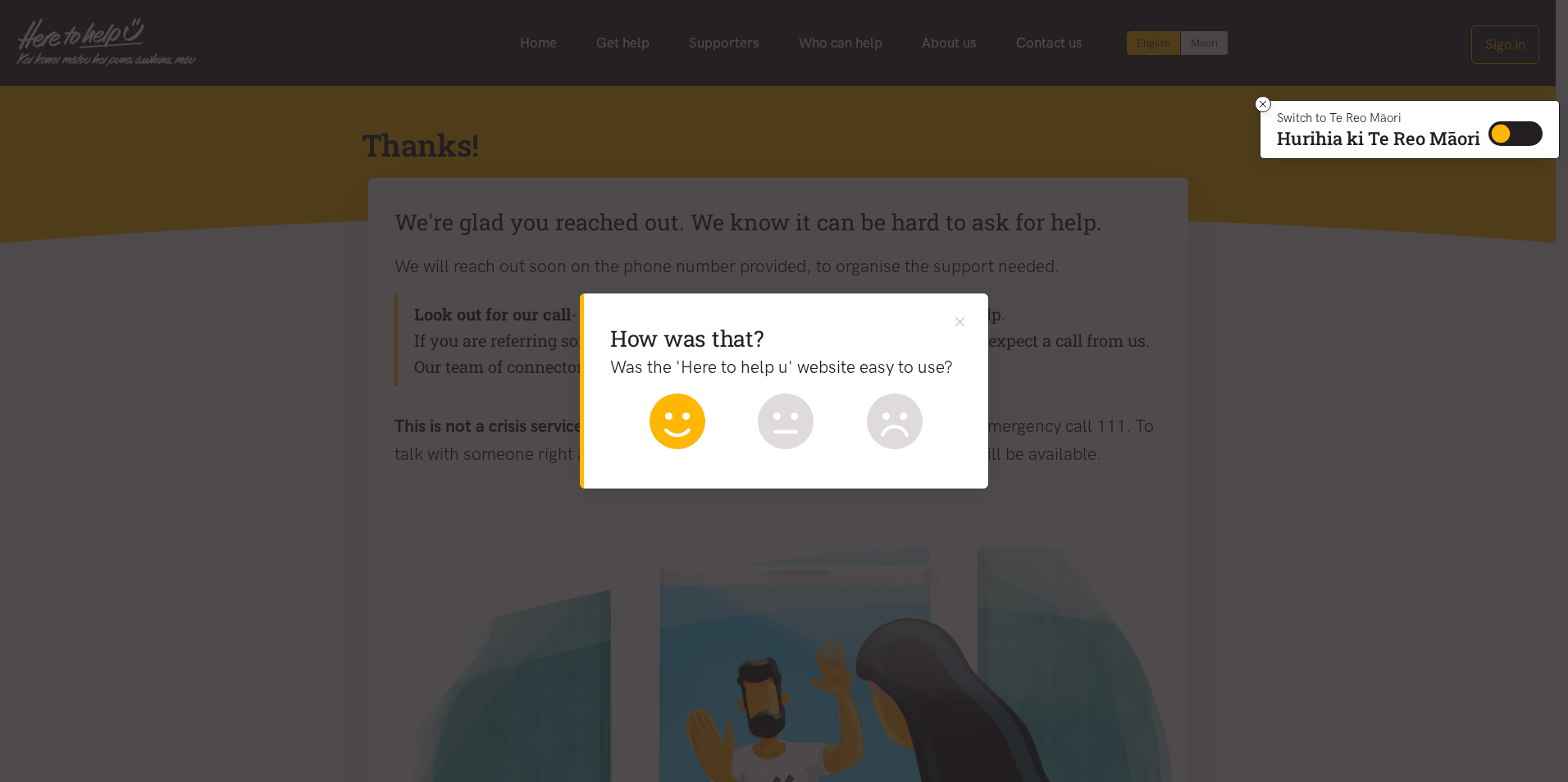
click at [665, 428] on icon at bounding box center [678, 421] width 56 height 56
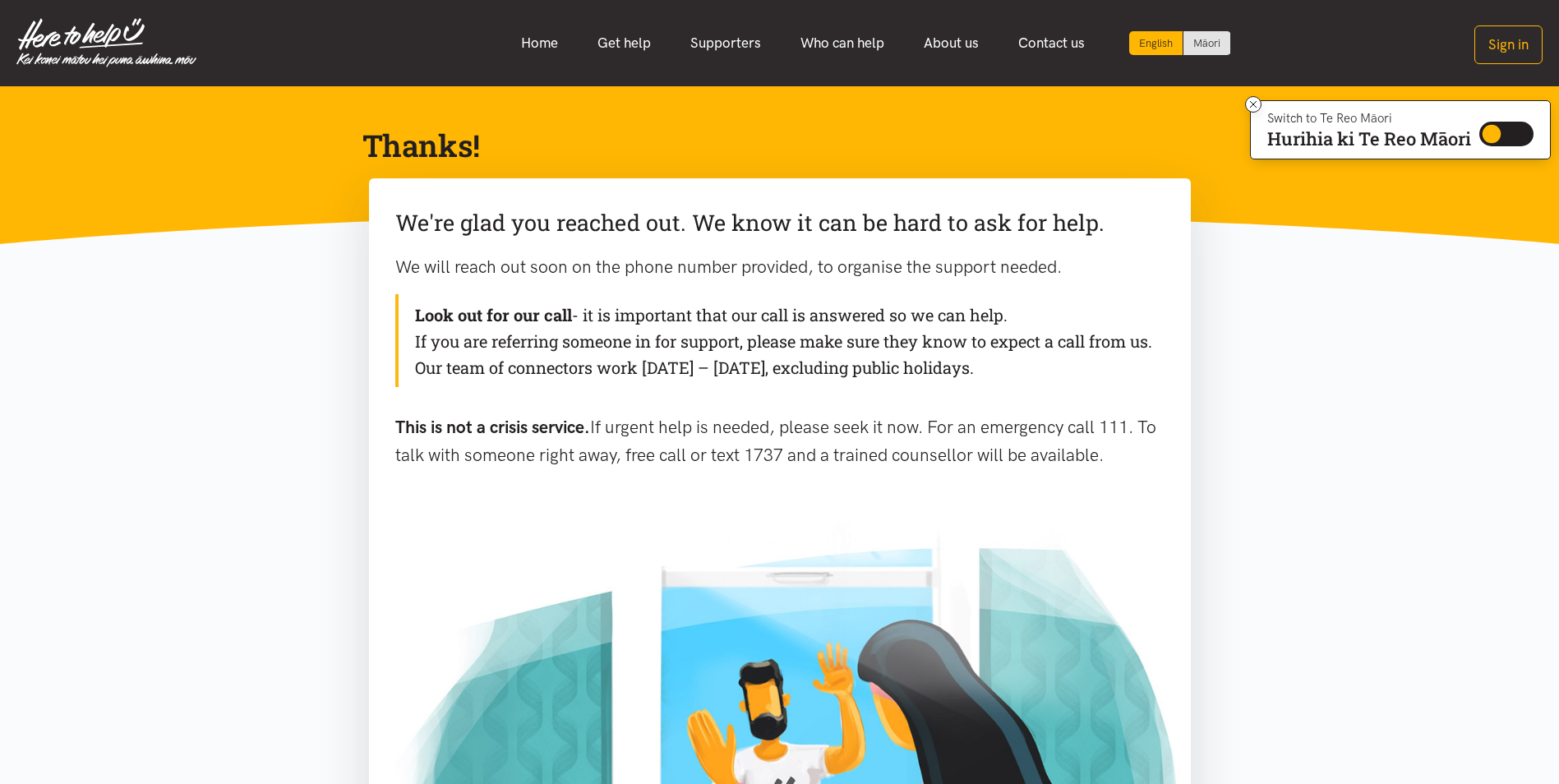
click at [68, 39] on img at bounding box center [107, 42] width 180 height 49
